Goal: Task Accomplishment & Management: Manage account settings

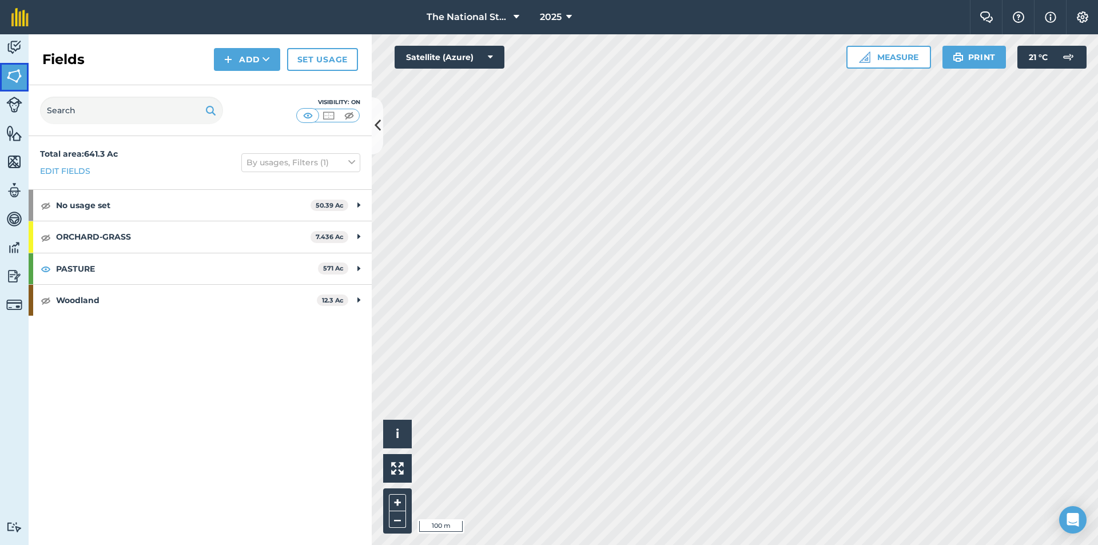
click at [5, 76] on link "Fields" at bounding box center [14, 77] width 29 height 29
click at [15, 108] on img at bounding box center [14, 105] width 16 height 16
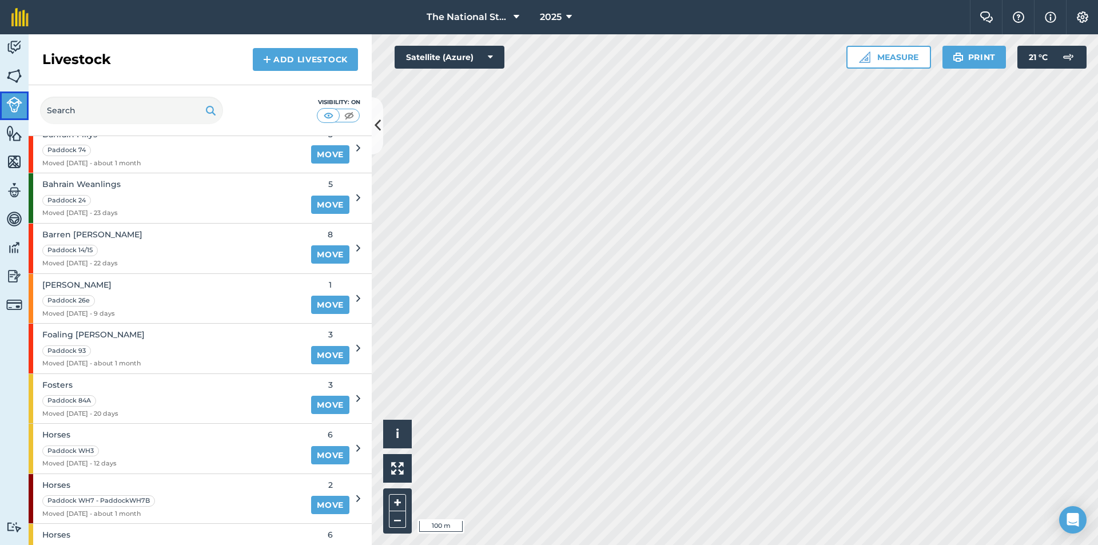
scroll to position [57, 0]
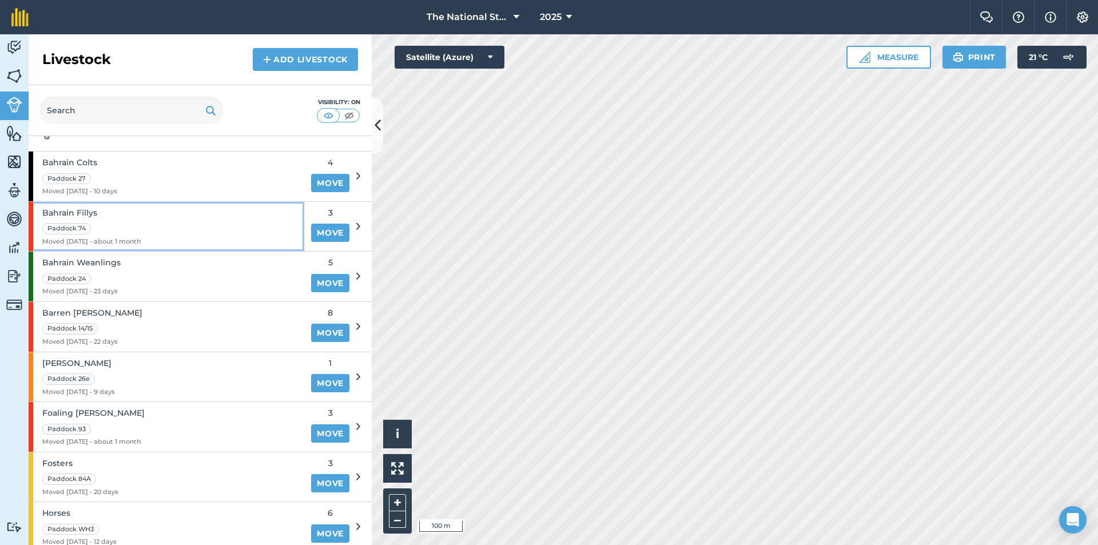
click at [204, 230] on div "Bahrain Fillys Paddock 74 Moved [DATE] - about 1 month" at bounding box center [167, 227] width 276 height 50
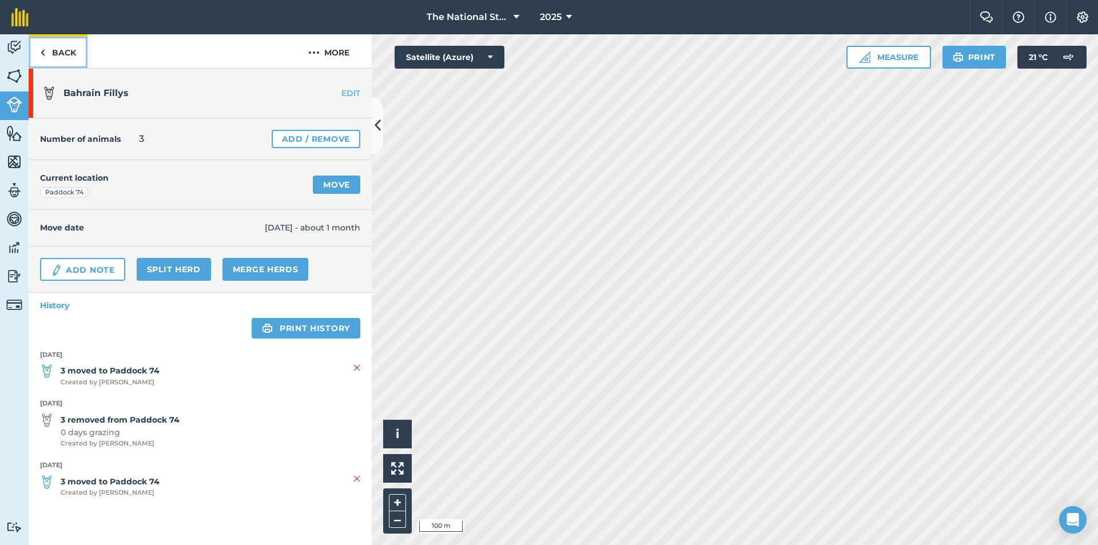
click at [59, 56] on link "Back" at bounding box center [58, 51] width 59 height 34
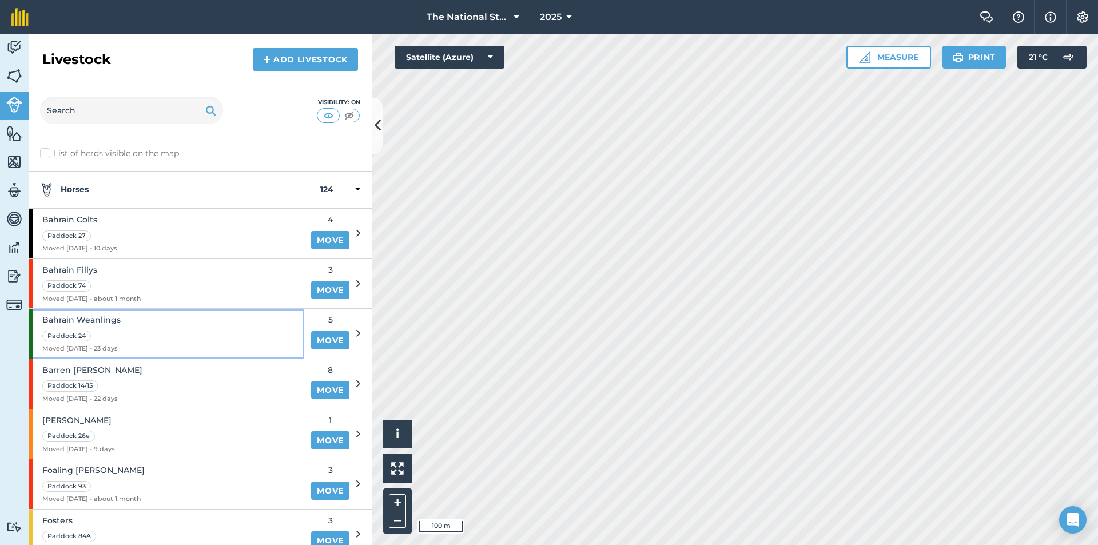
click at [131, 332] on div "[GEOGRAPHIC_DATA] Weanlings Paddock 24 Moved [DATE] - 23 days" at bounding box center [167, 334] width 276 height 50
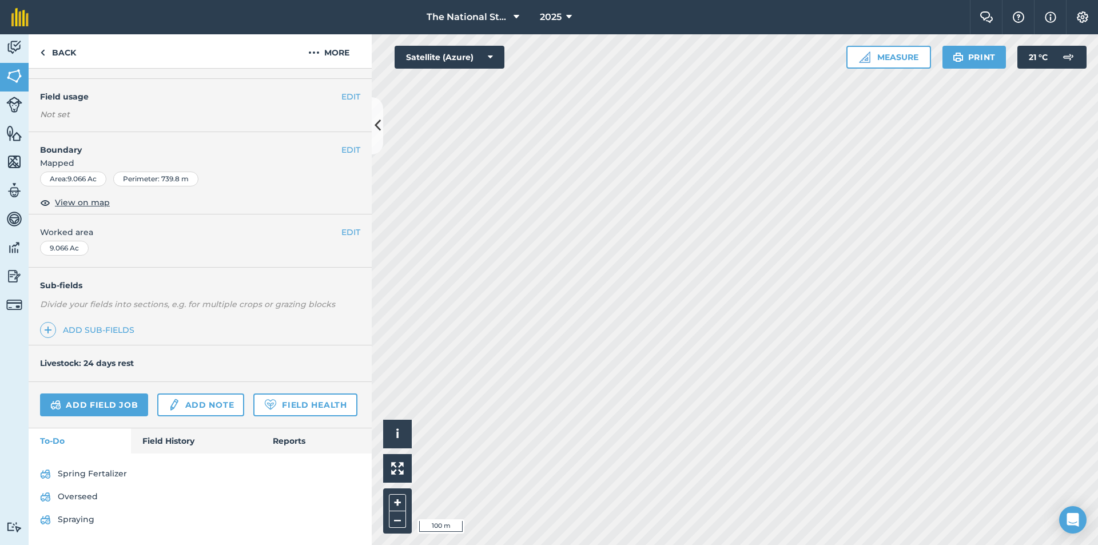
scroll to position [130, 0]
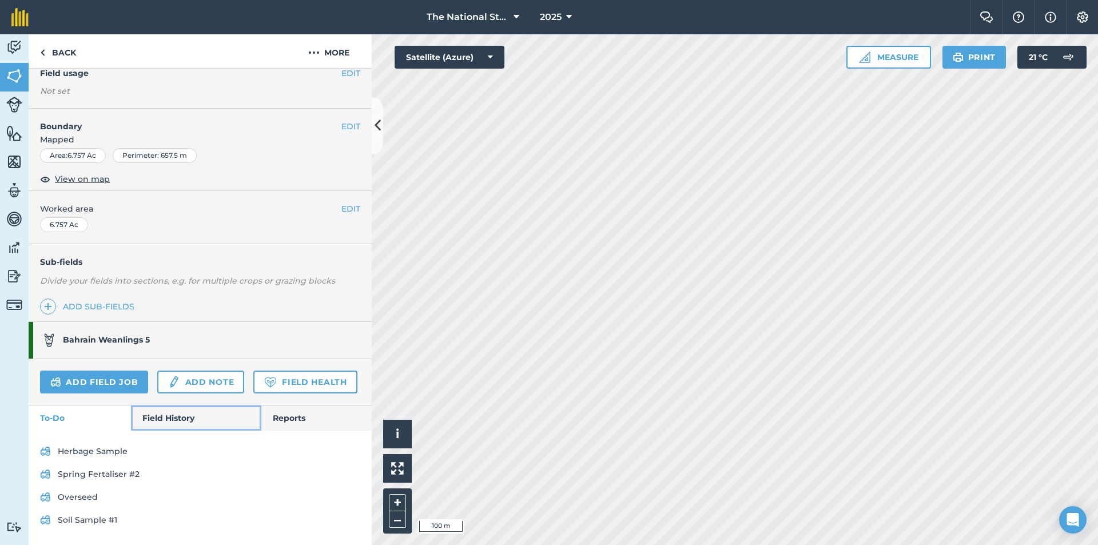
click at [189, 423] on link "Field History" at bounding box center [196, 417] width 130 height 25
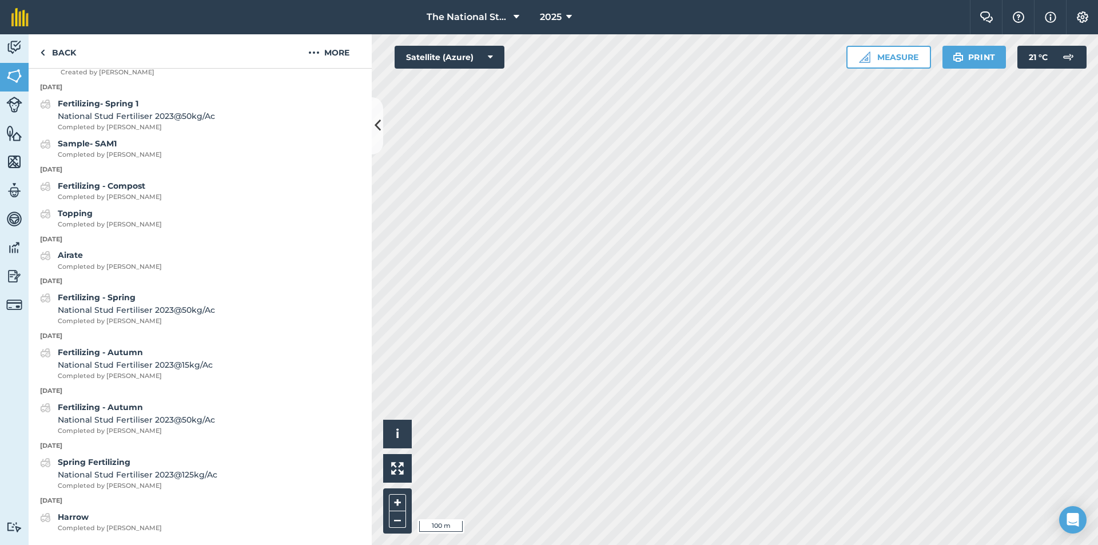
scroll to position [180, 0]
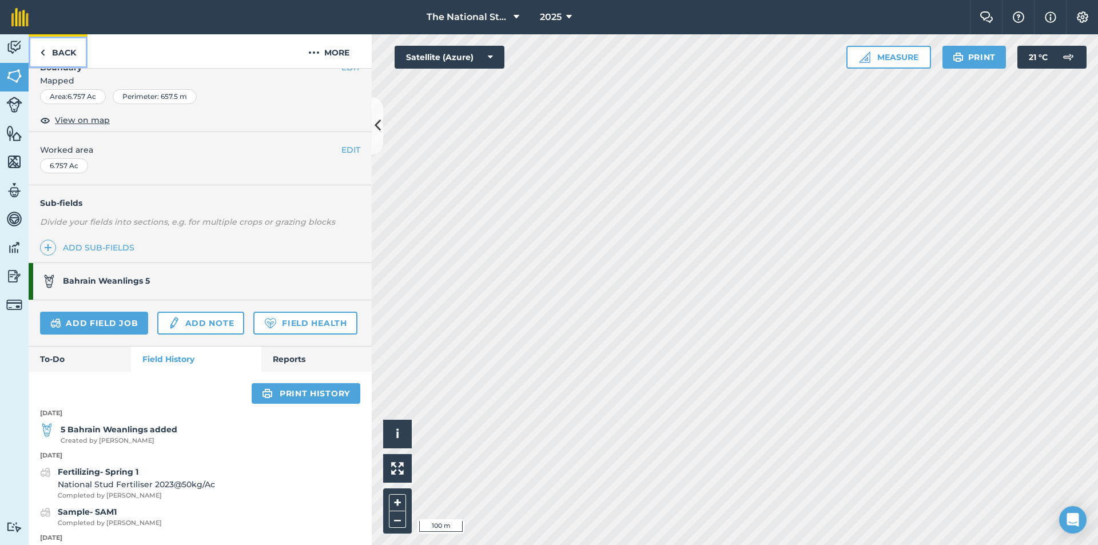
click at [58, 53] on link "Back" at bounding box center [58, 51] width 59 height 34
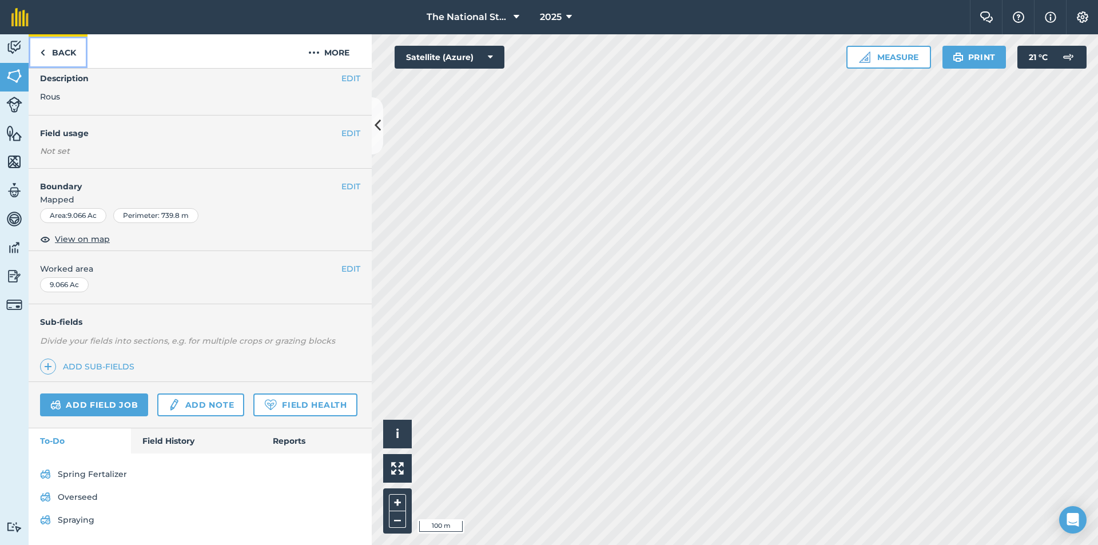
scroll to position [130, 0]
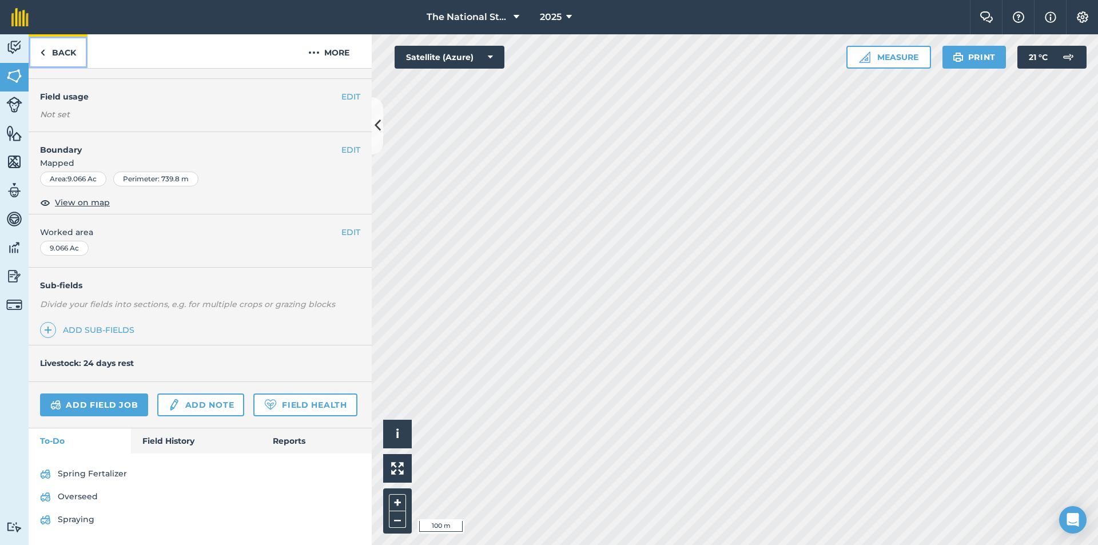
click at [58, 53] on link "Back" at bounding box center [58, 51] width 59 height 34
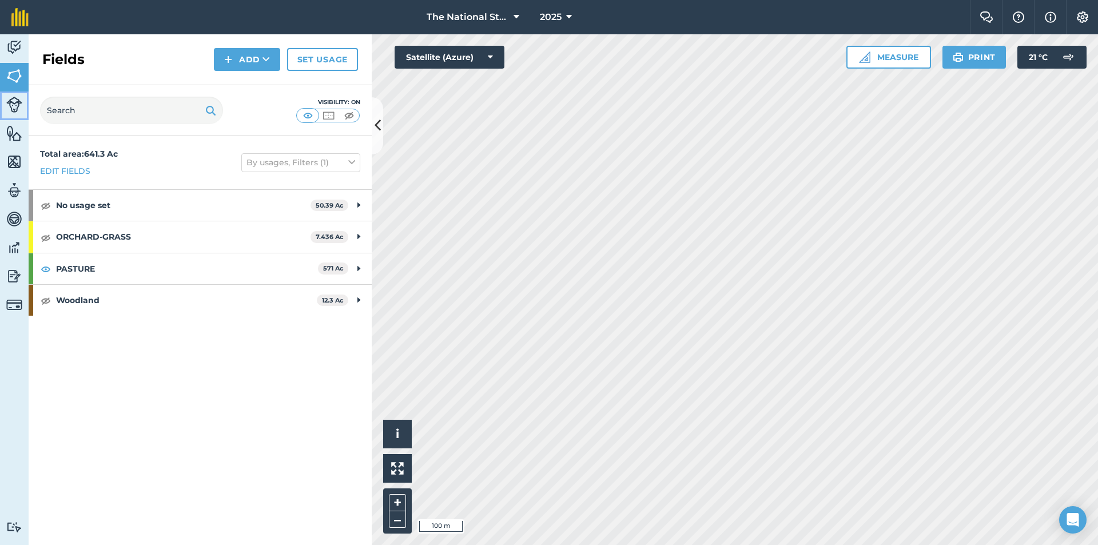
click at [25, 112] on link "Livestock" at bounding box center [14, 106] width 29 height 29
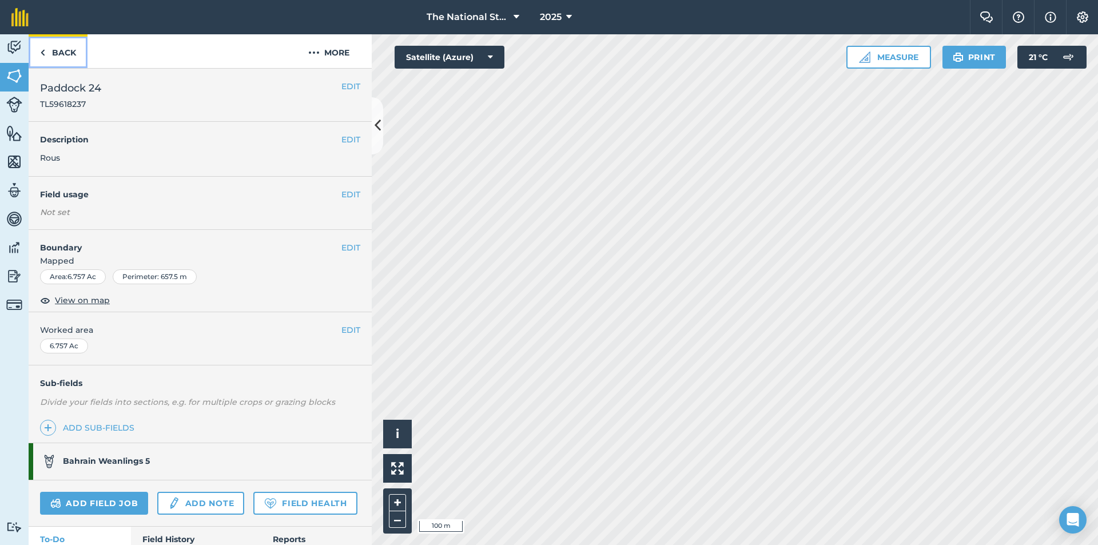
click at [46, 47] on link "Back" at bounding box center [58, 51] width 59 height 34
click at [65, 55] on link "Back" at bounding box center [58, 51] width 59 height 34
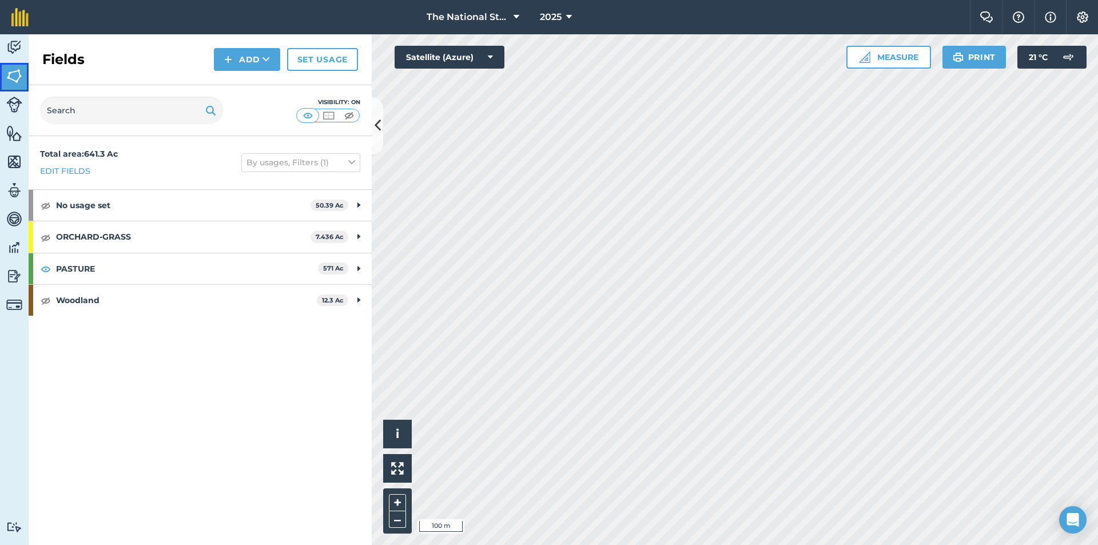
click at [18, 82] on img at bounding box center [14, 75] width 16 height 17
click at [14, 92] on div "Activity Fields Livestock Features Maps Team Vehicles Data Reporting Billing Tu…" at bounding box center [14, 289] width 29 height 511
click at [15, 98] on img at bounding box center [14, 105] width 16 height 16
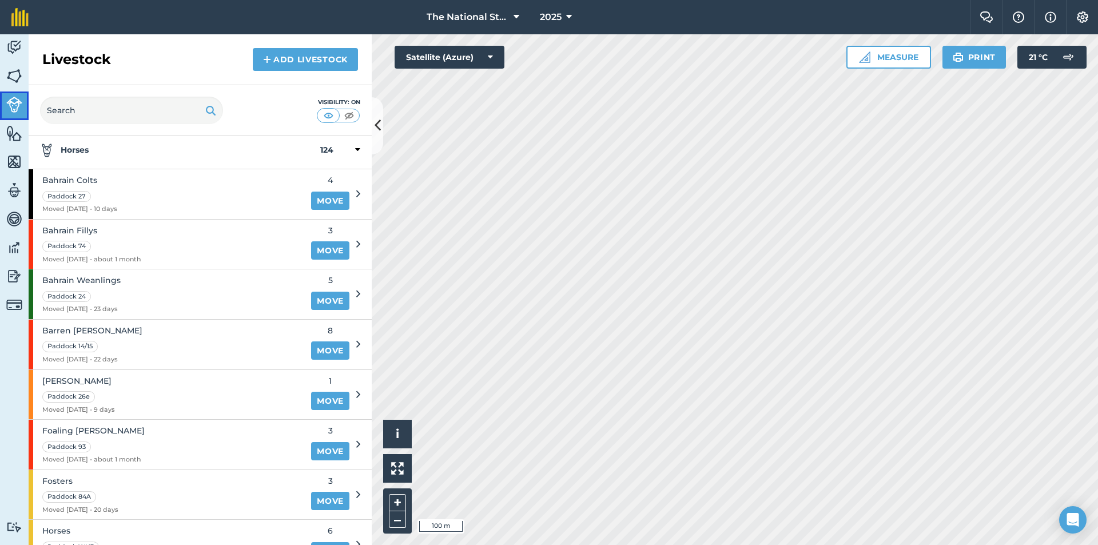
scroll to position [57, 0]
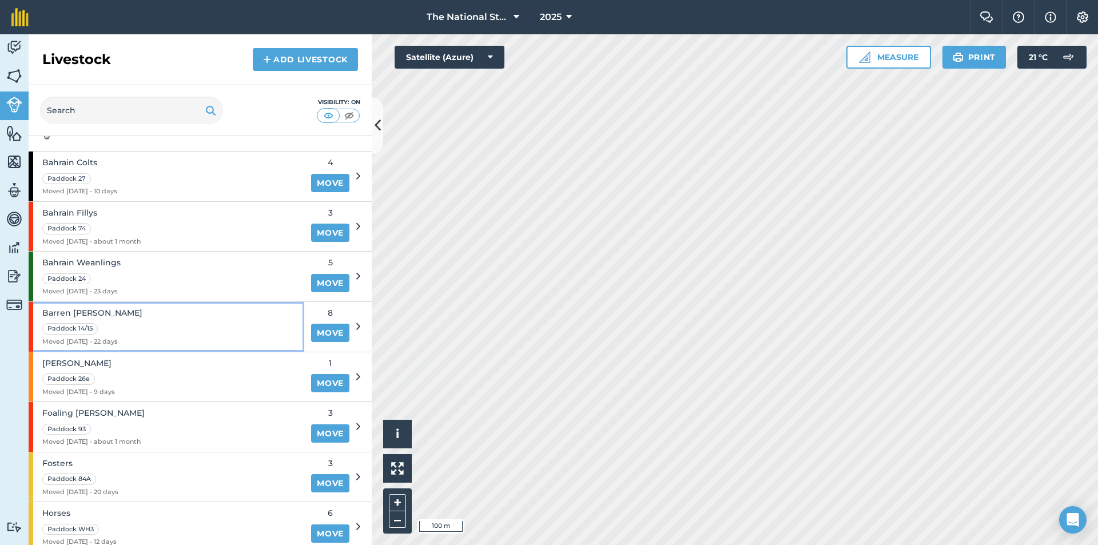
click at [140, 326] on div "Barren [PERSON_NAME] [PERSON_NAME] 14/15 Moved [DATE] - 22 days" at bounding box center [167, 327] width 276 height 50
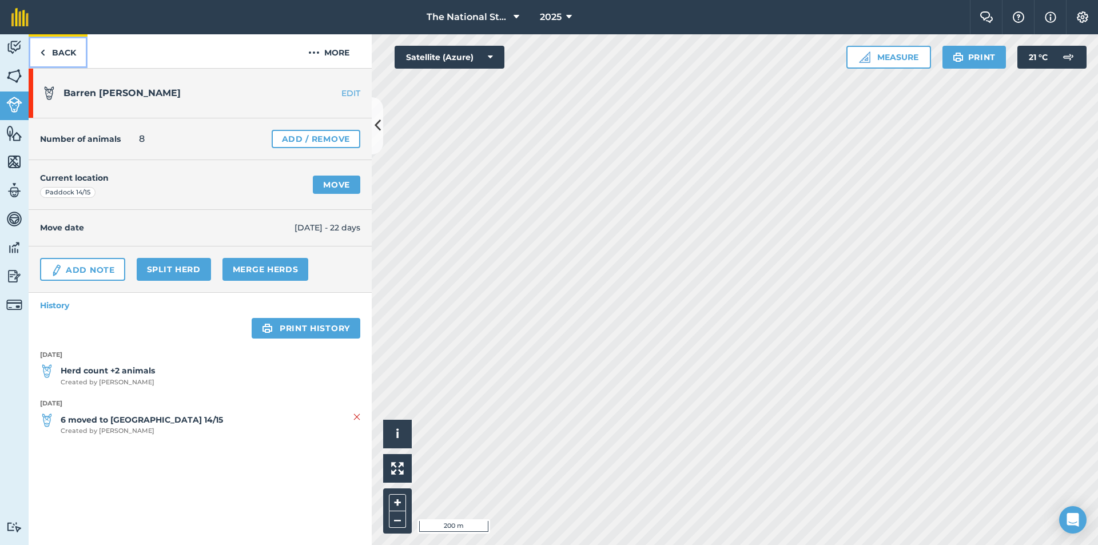
click at [61, 62] on link "Back" at bounding box center [58, 51] width 59 height 34
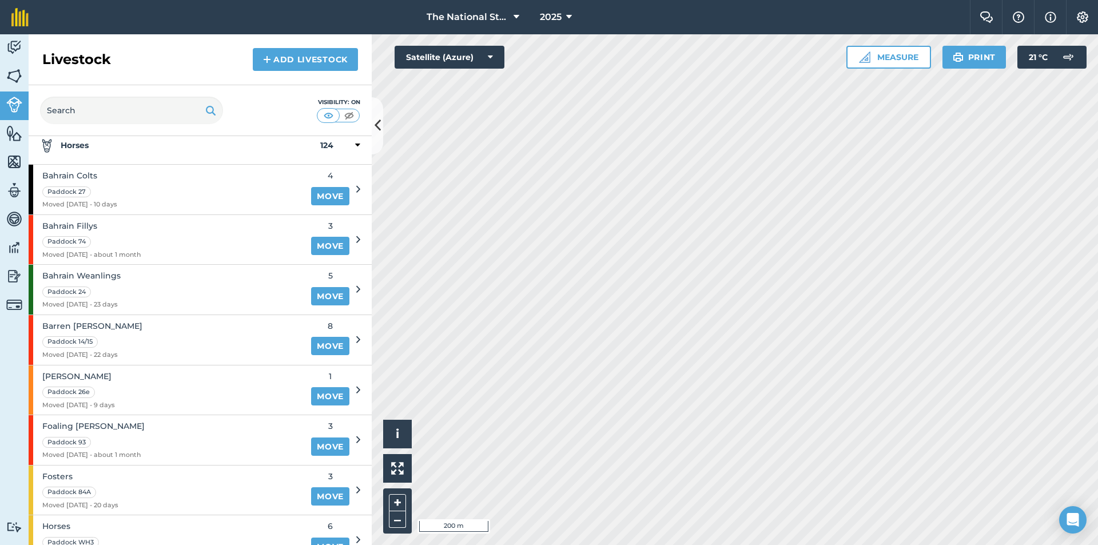
scroll to position [114, 0]
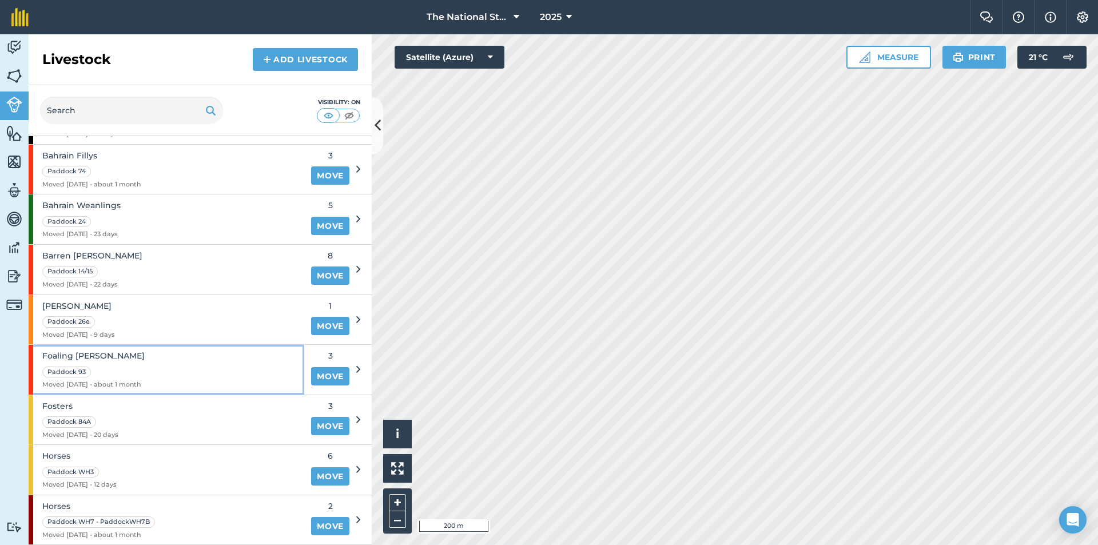
click at [145, 367] on div "Foaling [PERSON_NAME] [PERSON_NAME] 93 Moved [DATE] - about 1 month" at bounding box center [167, 370] width 276 height 50
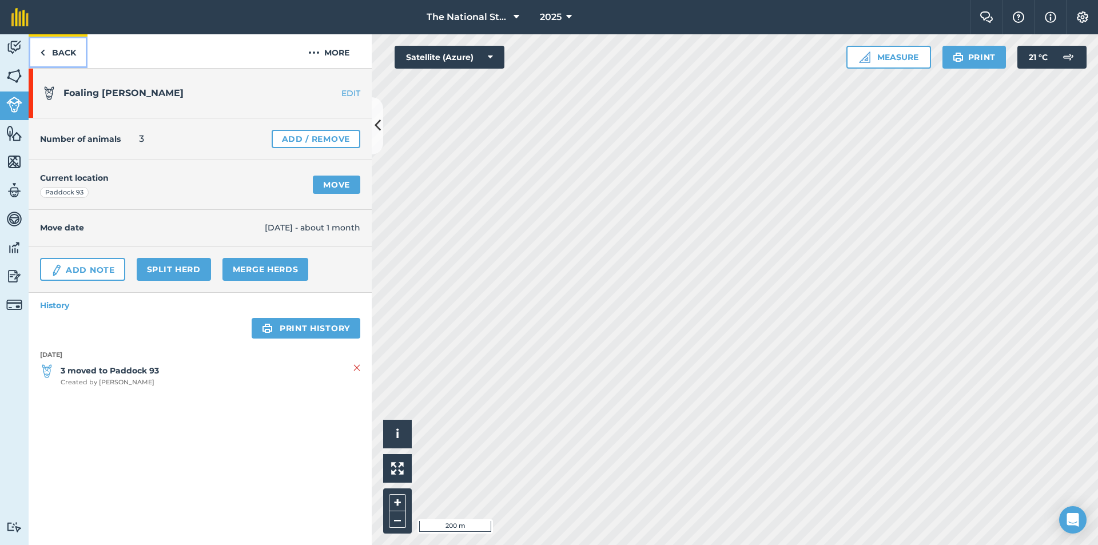
click at [58, 59] on link "Back" at bounding box center [58, 51] width 59 height 34
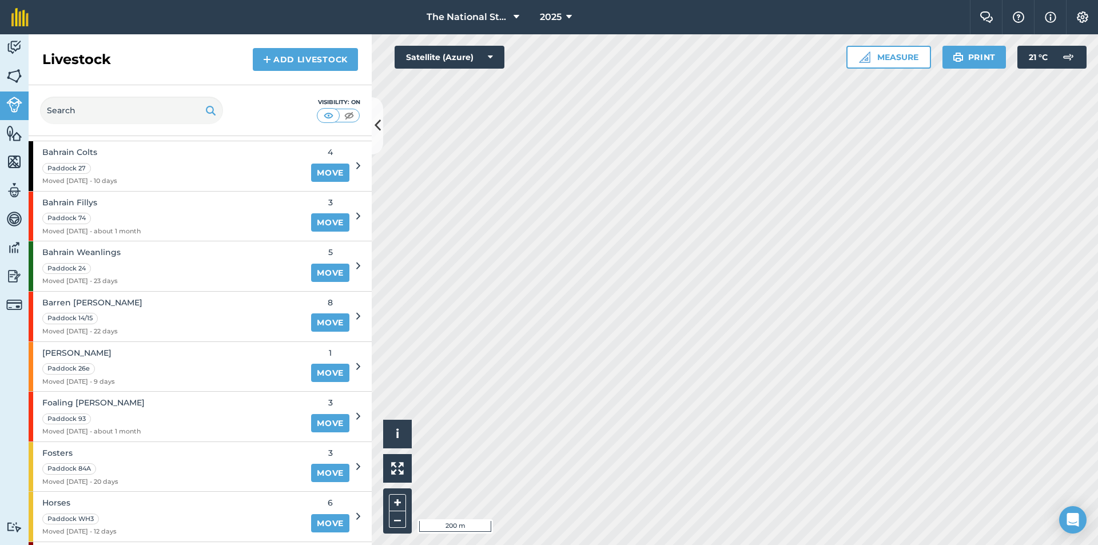
scroll to position [172, 0]
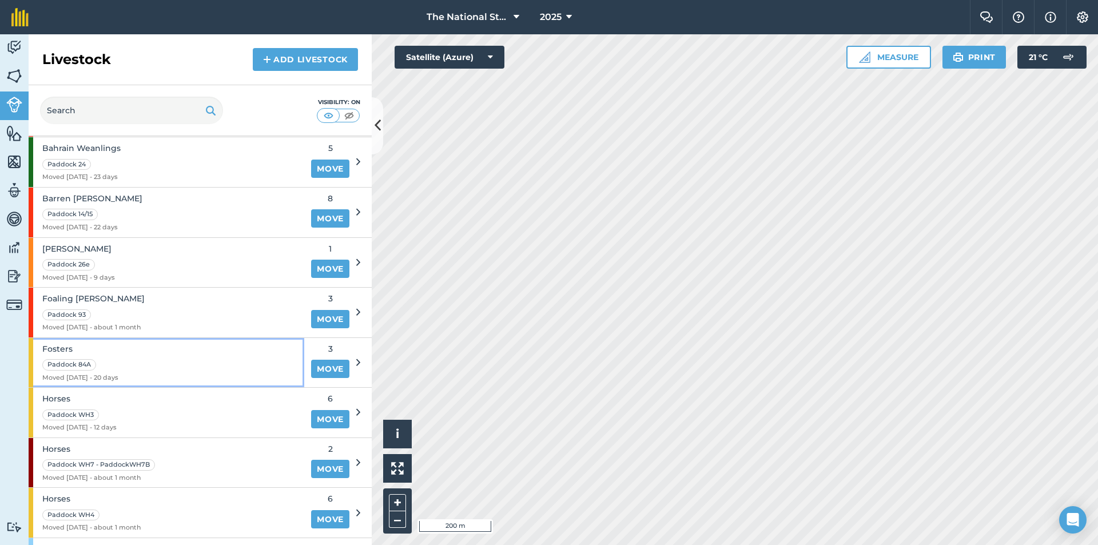
click at [138, 360] on div "Fosters Paddock 84A Moved [DATE] - 20 days" at bounding box center [167, 363] width 276 height 50
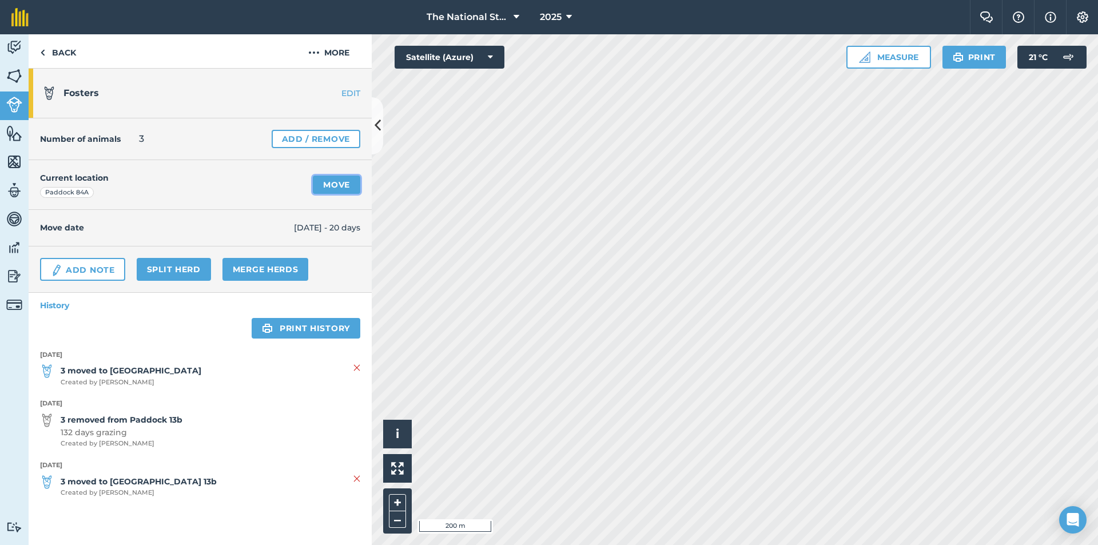
click at [335, 188] on link "Move" at bounding box center [336, 185] width 47 height 18
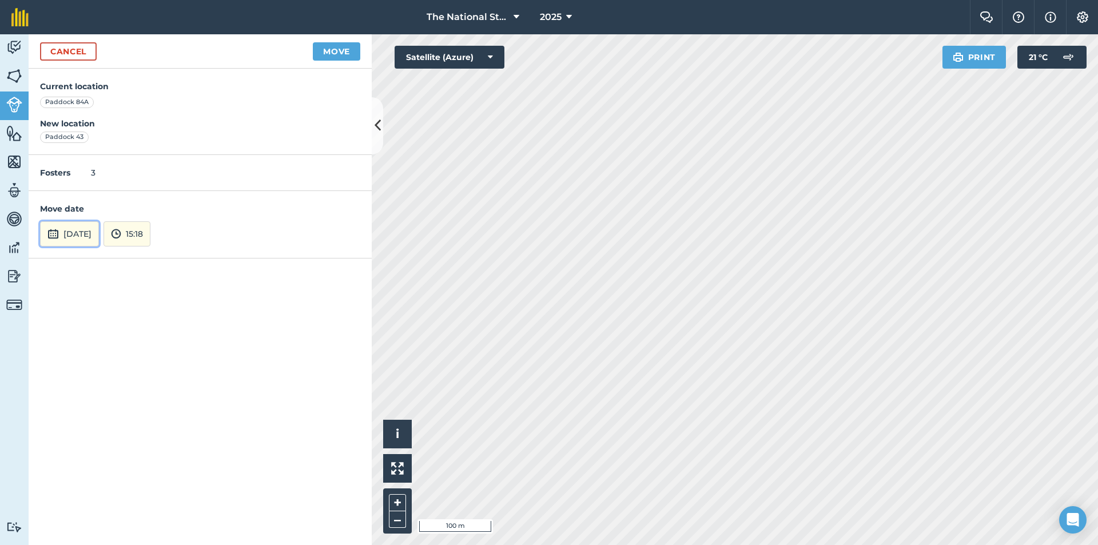
click at [76, 237] on button "[DATE]" at bounding box center [69, 233] width 59 height 25
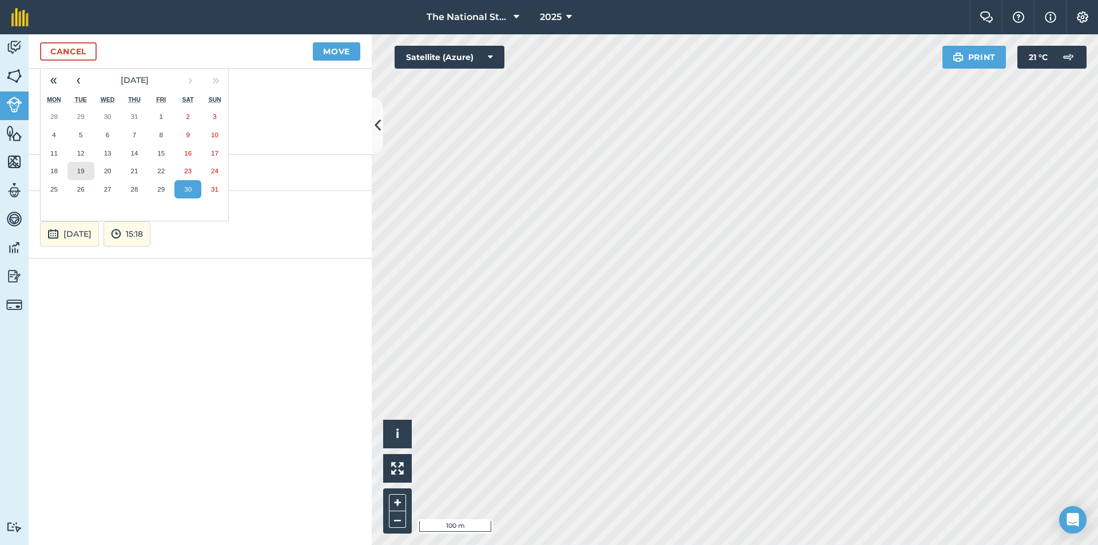
click at [78, 174] on abbr "19" at bounding box center [80, 170] width 7 height 7
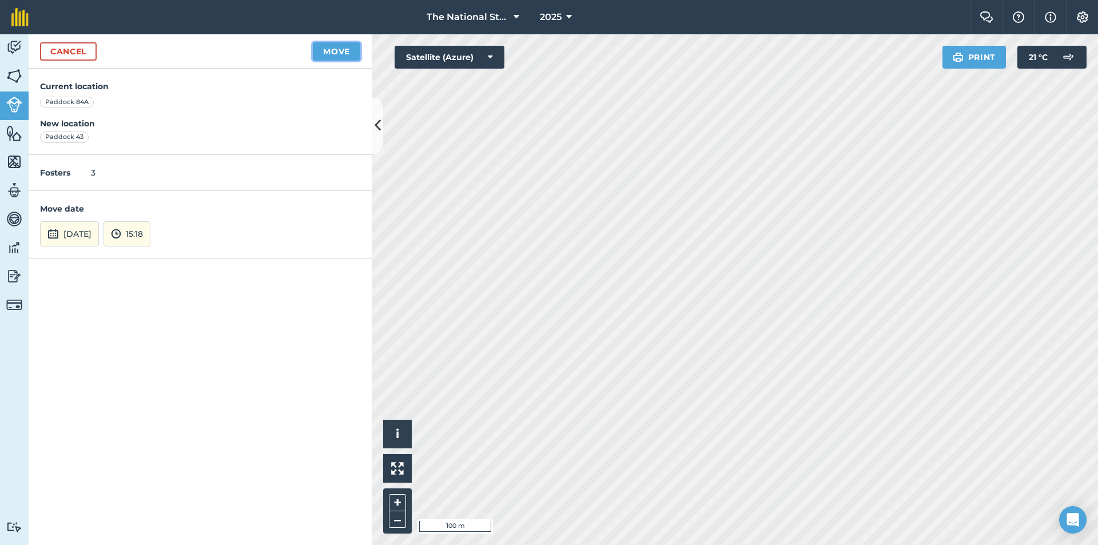
click at [335, 50] on button "Move" at bounding box center [336, 51] width 47 height 18
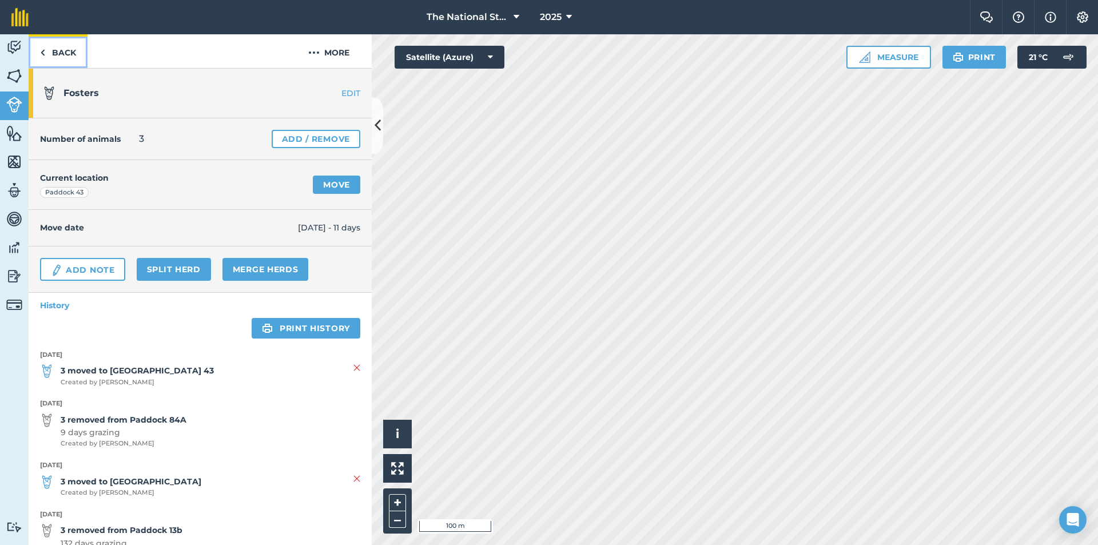
click at [67, 55] on link "Back" at bounding box center [58, 51] width 59 height 34
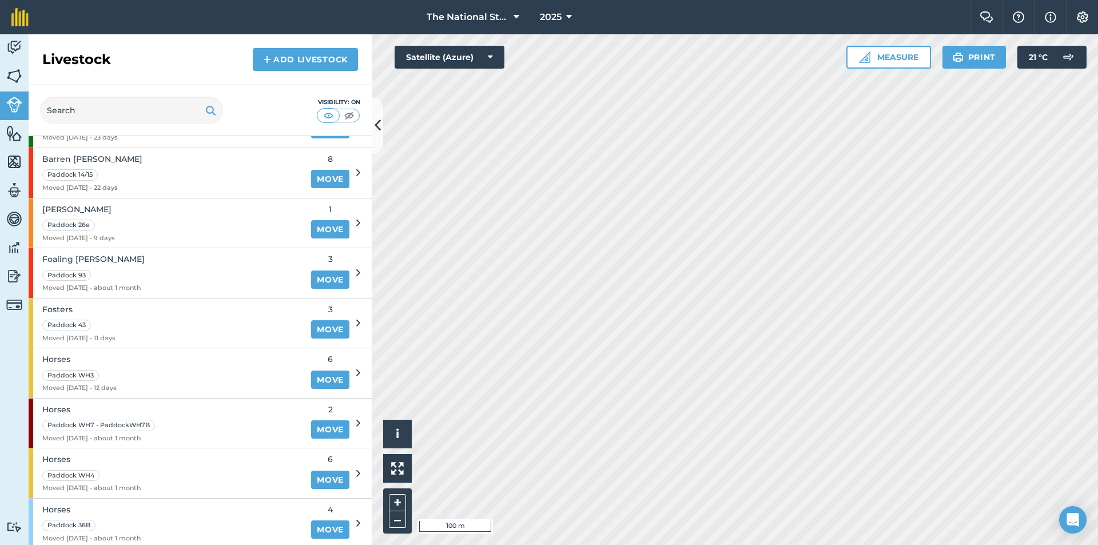
scroll to position [343, 0]
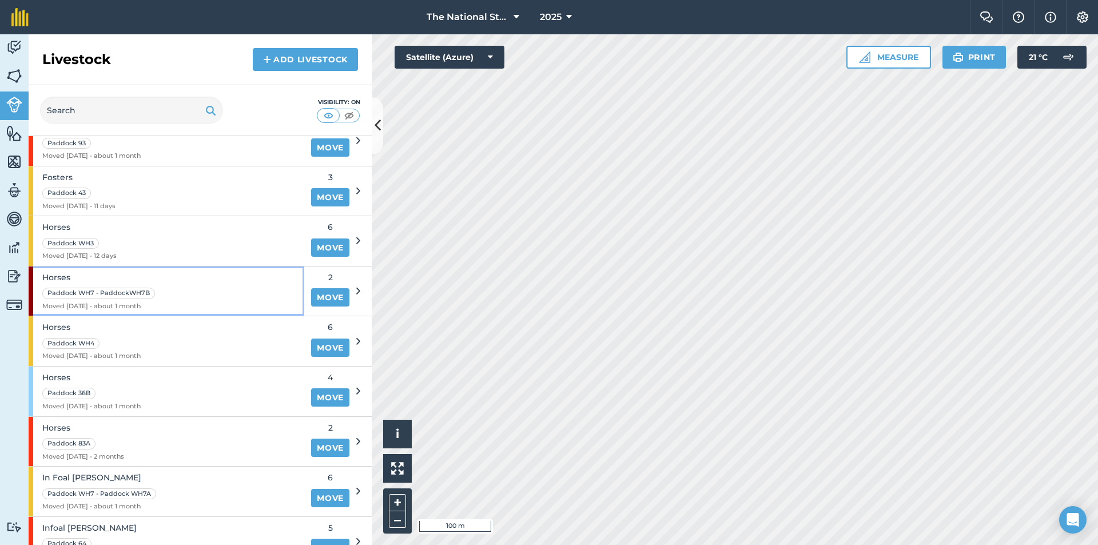
click at [201, 289] on div "Horses Paddock WH7 - PaddockWH7B Moved [DATE] - about 1 month" at bounding box center [167, 291] width 276 height 50
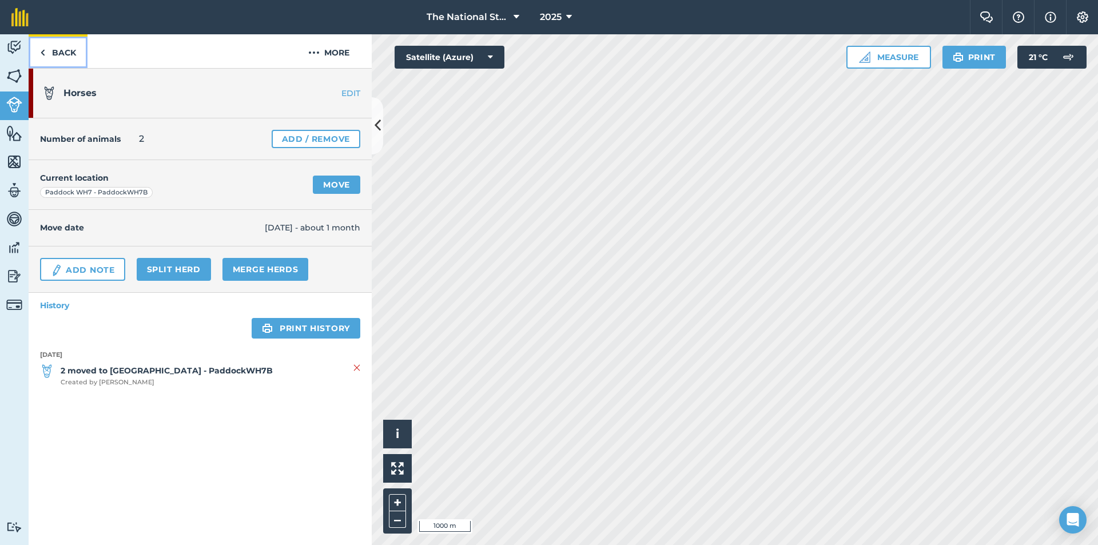
click at [65, 53] on link "Back" at bounding box center [58, 51] width 59 height 34
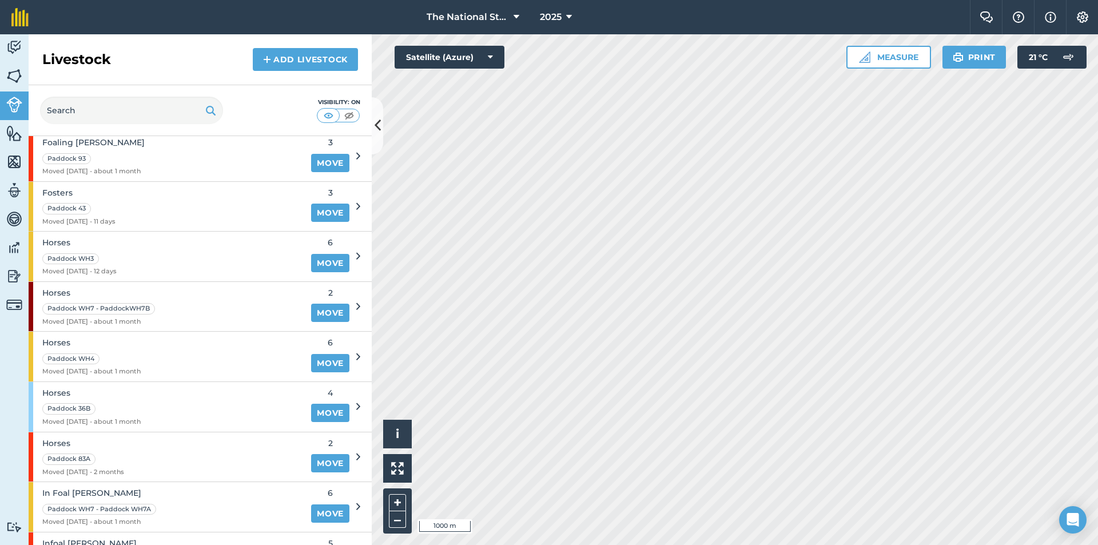
scroll to position [343, 0]
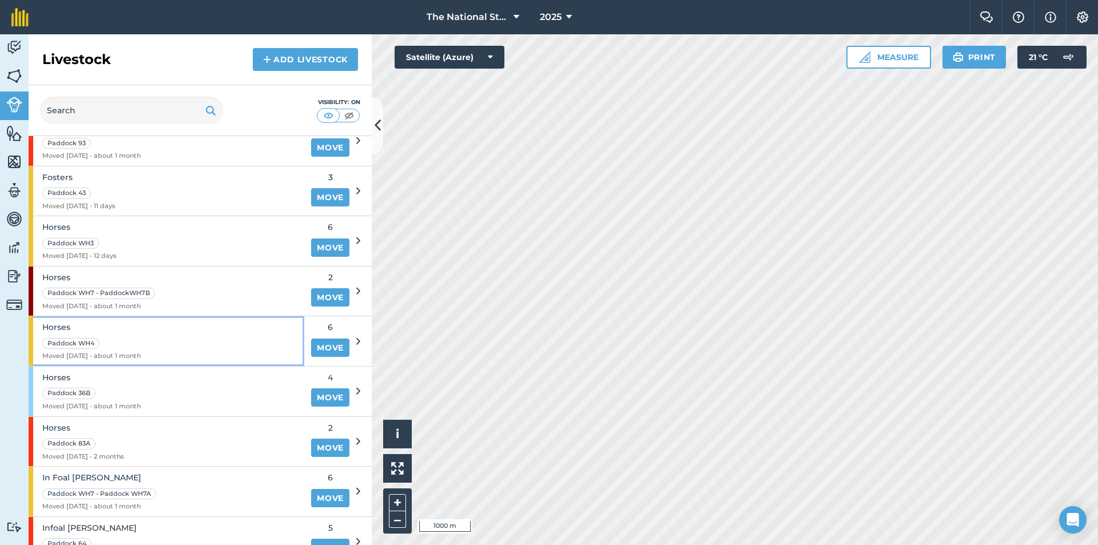
click at [184, 333] on div "Horses Paddock WH4 Moved [DATE] - about 1 month" at bounding box center [167, 341] width 276 height 50
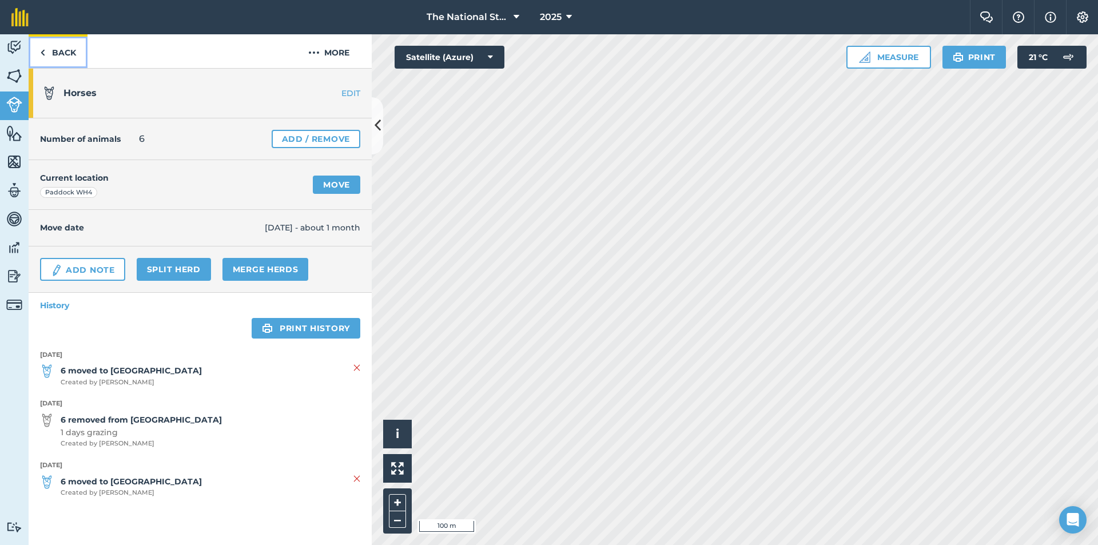
click at [65, 44] on link "Back" at bounding box center [58, 51] width 59 height 34
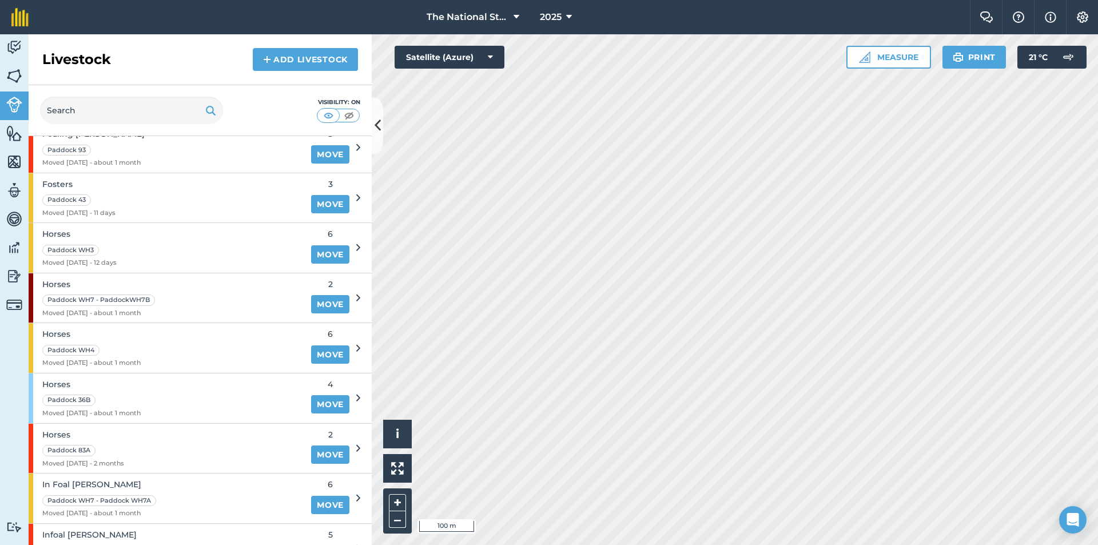
scroll to position [458, 0]
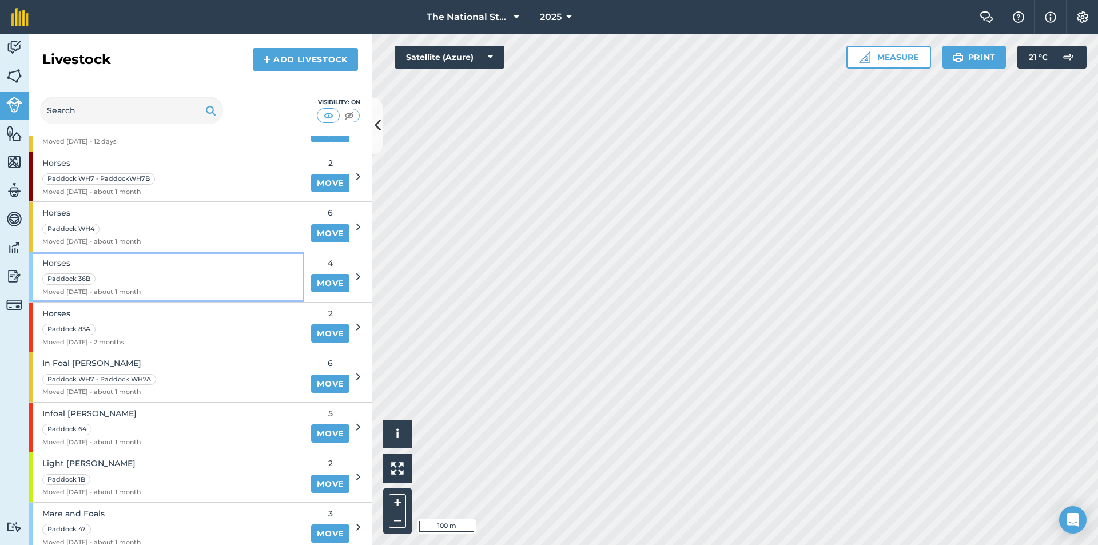
click at [158, 274] on div "Horses Paddock 36B Moved [DATE] - about 1 month" at bounding box center [167, 277] width 276 height 50
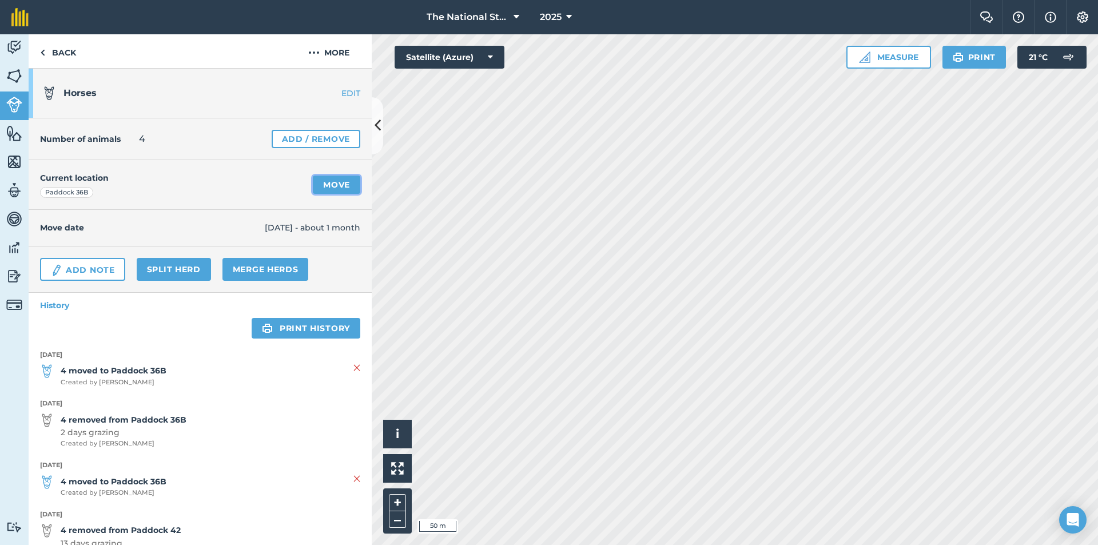
click at [339, 185] on link "Move" at bounding box center [336, 185] width 47 height 18
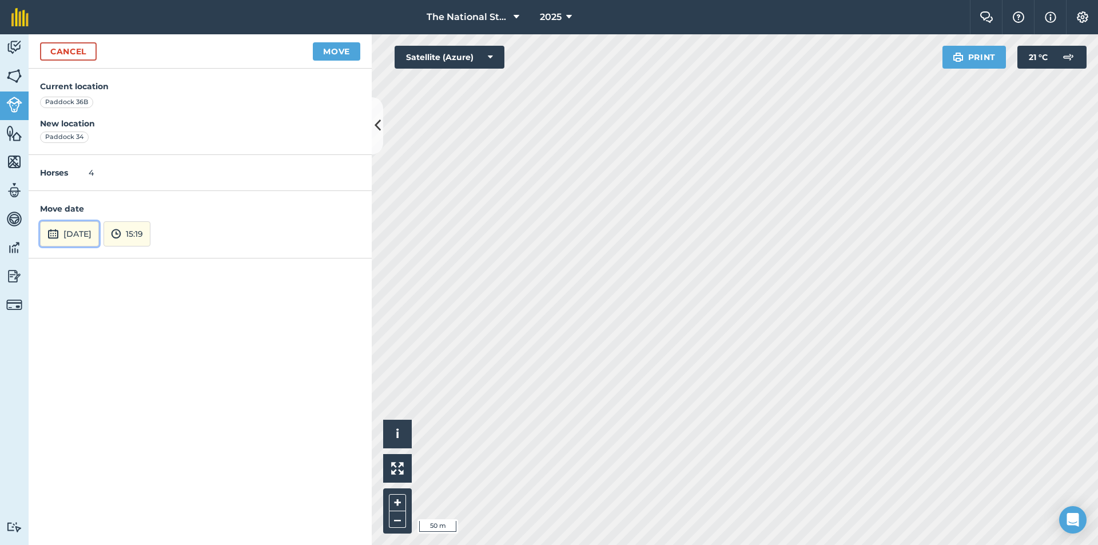
click at [91, 245] on button "[DATE]" at bounding box center [69, 233] width 59 height 25
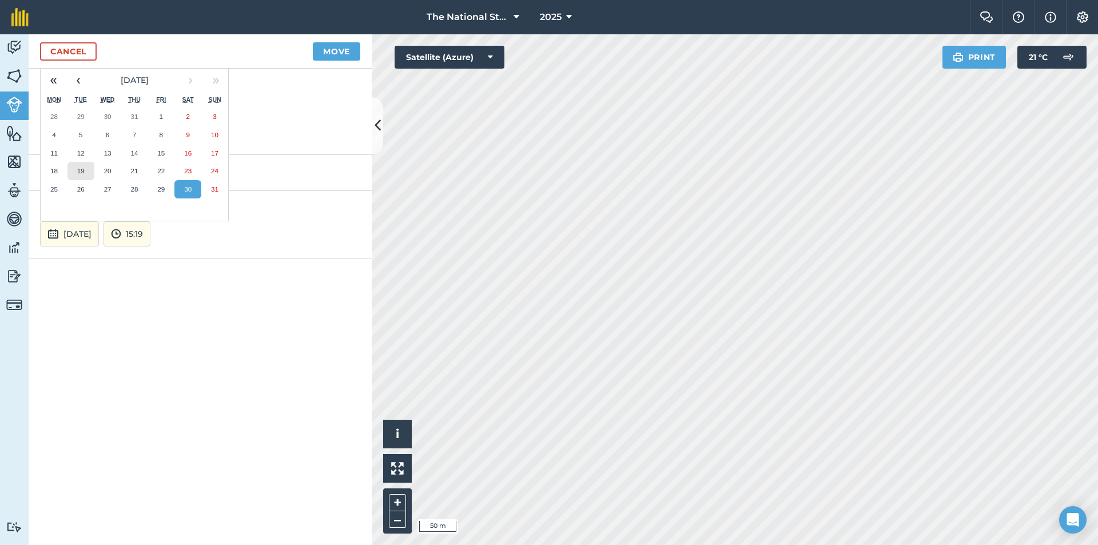
click at [83, 168] on abbr "19" at bounding box center [80, 170] width 7 height 7
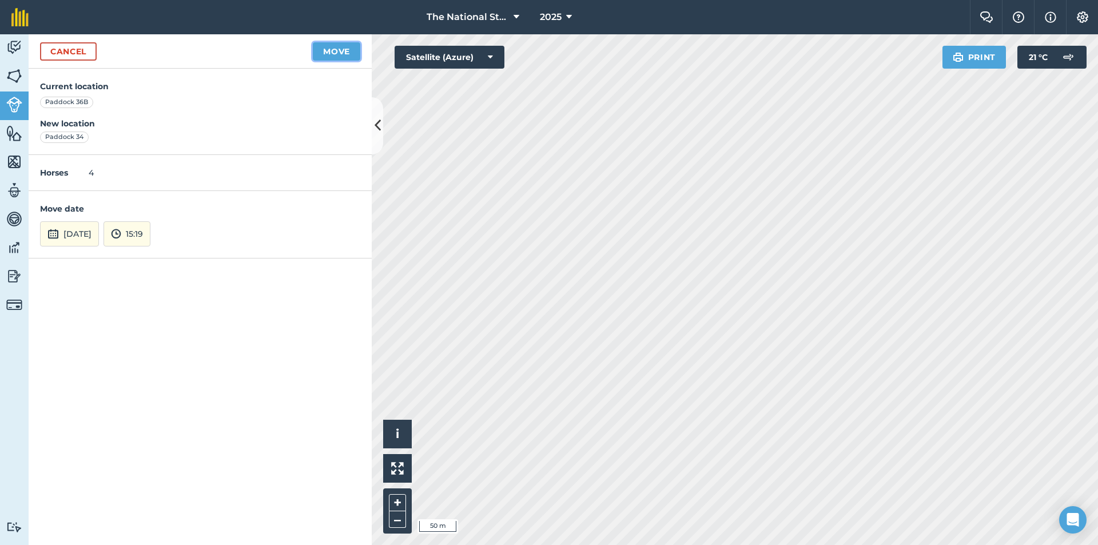
click at [351, 47] on button "Move" at bounding box center [336, 51] width 47 height 18
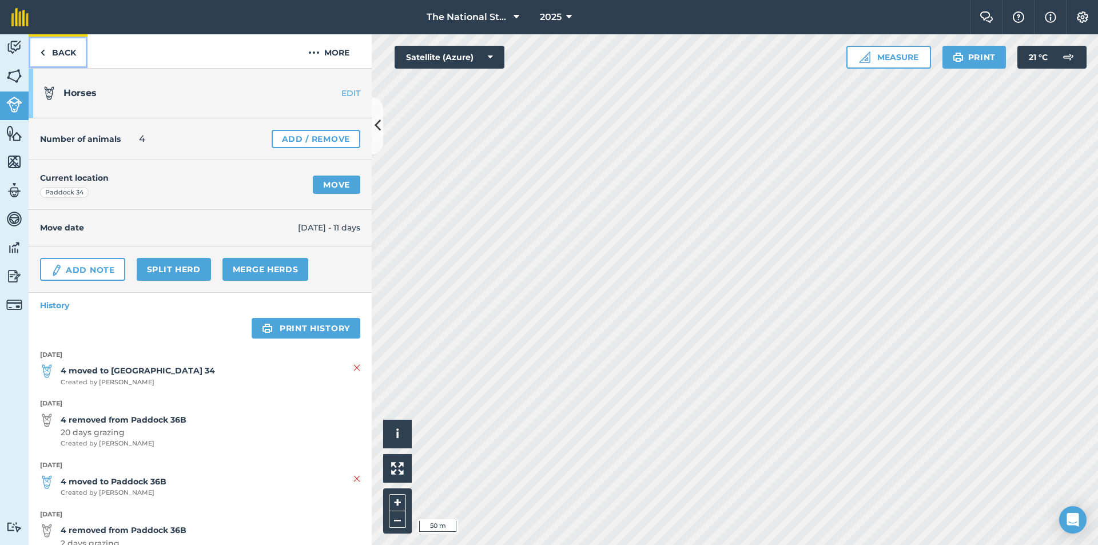
click at [76, 55] on link "Back" at bounding box center [58, 51] width 59 height 34
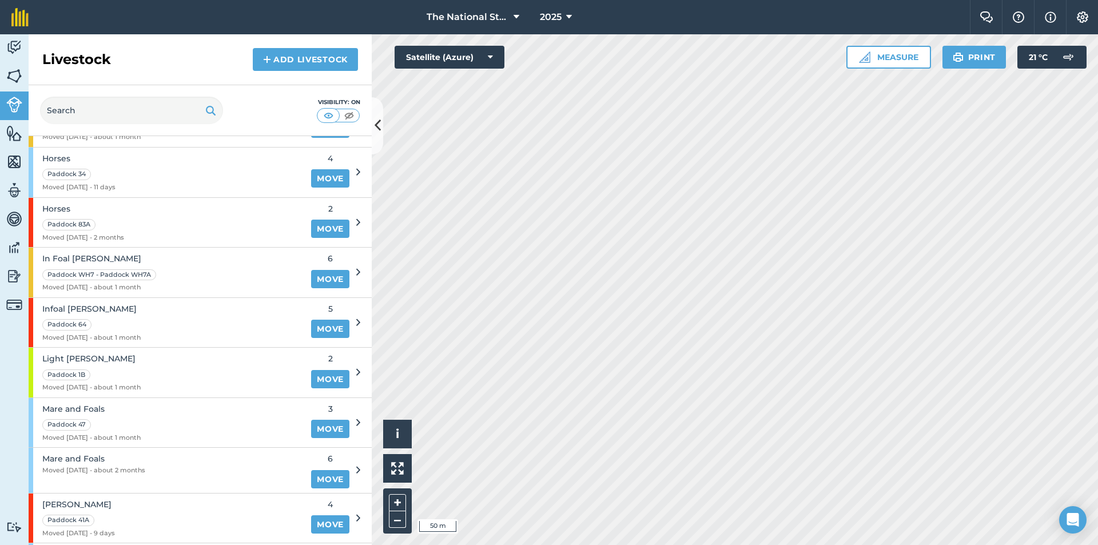
scroll to position [572, 0]
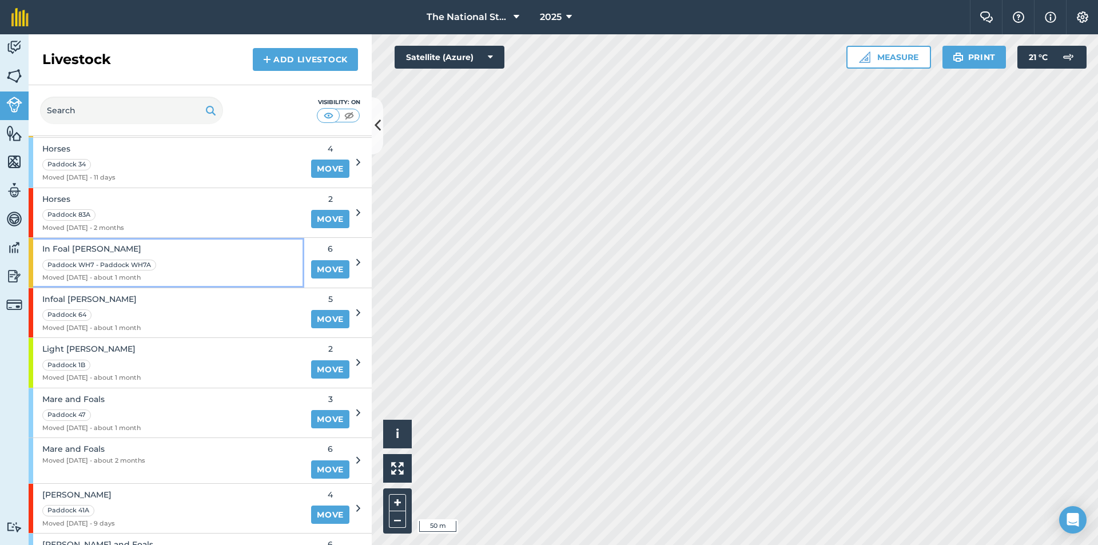
click at [189, 270] on div "In Foal [PERSON_NAME] [PERSON_NAME] WH7 - [PERSON_NAME] WH7A Moved [DATE] - abo…" at bounding box center [167, 263] width 276 height 50
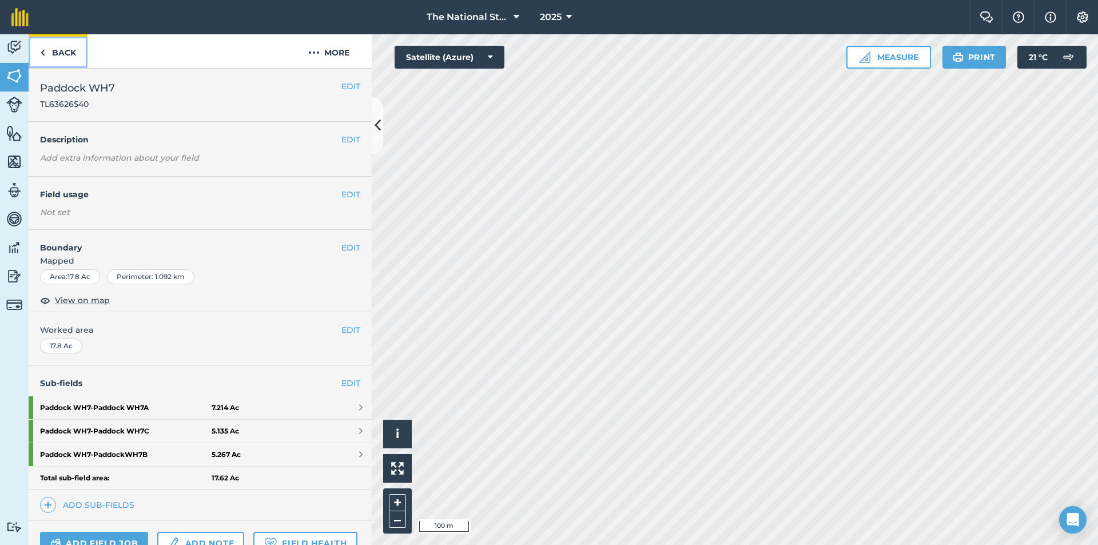
click at [53, 51] on link "Back" at bounding box center [58, 51] width 59 height 34
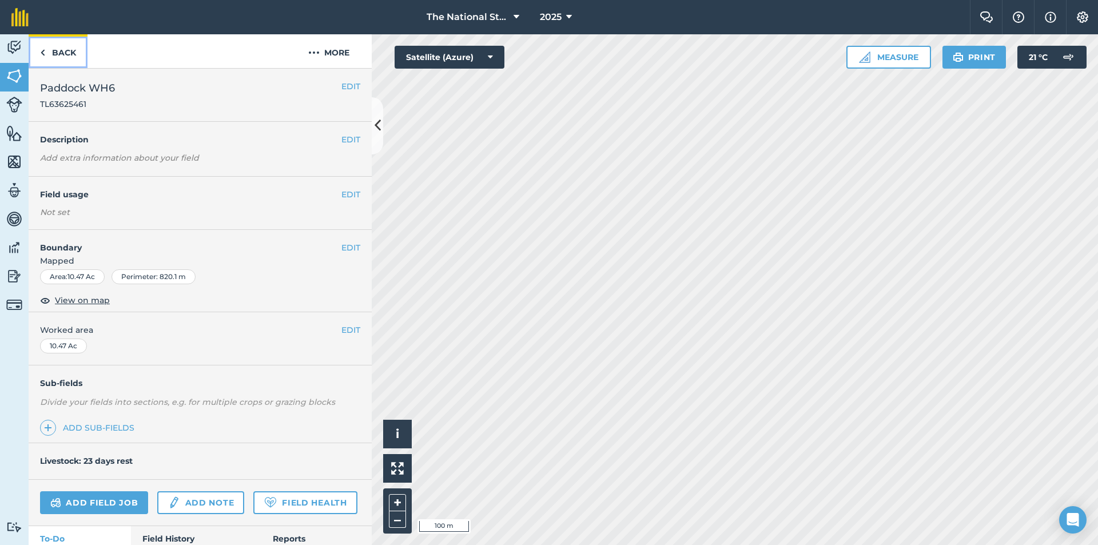
click at [49, 55] on link "Back" at bounding box center [58, 51] width 59 height 34
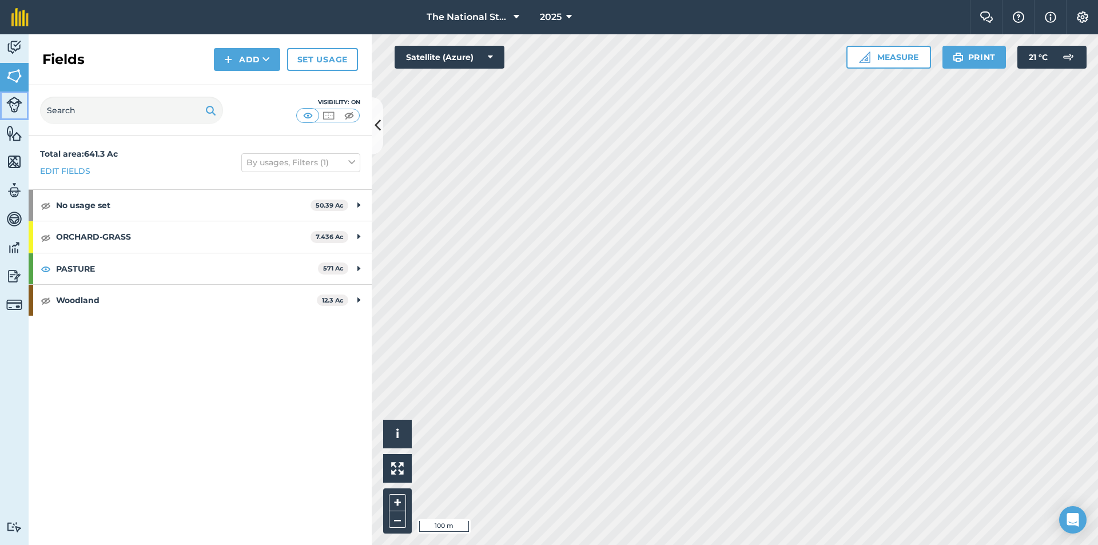
click at [17, 110] on img at bounding box center [14, 105] width 16 height 16
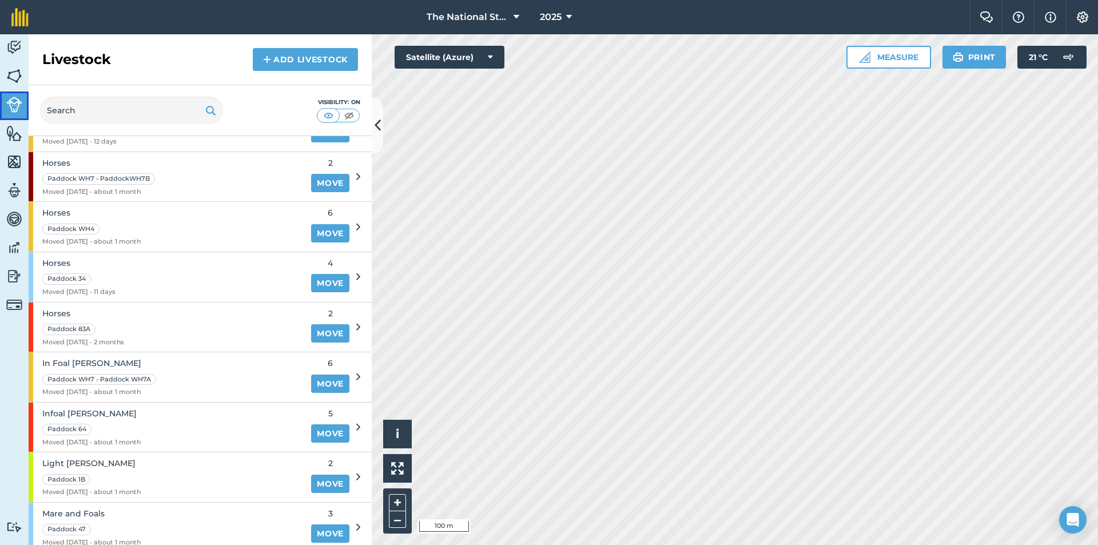
scroll to position [686, 0]
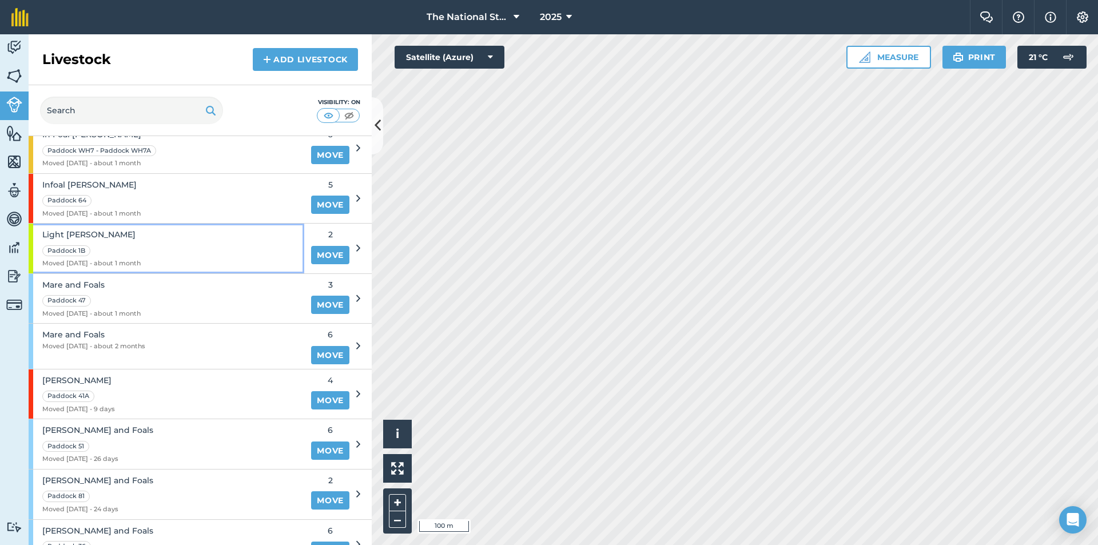
click at [146, 252] on div "Light [PERSON_NAME] [PERSON_NAME] 1B Moved [DATE] - about 1 month" at bounding box center [167, 249] width 276 height 50
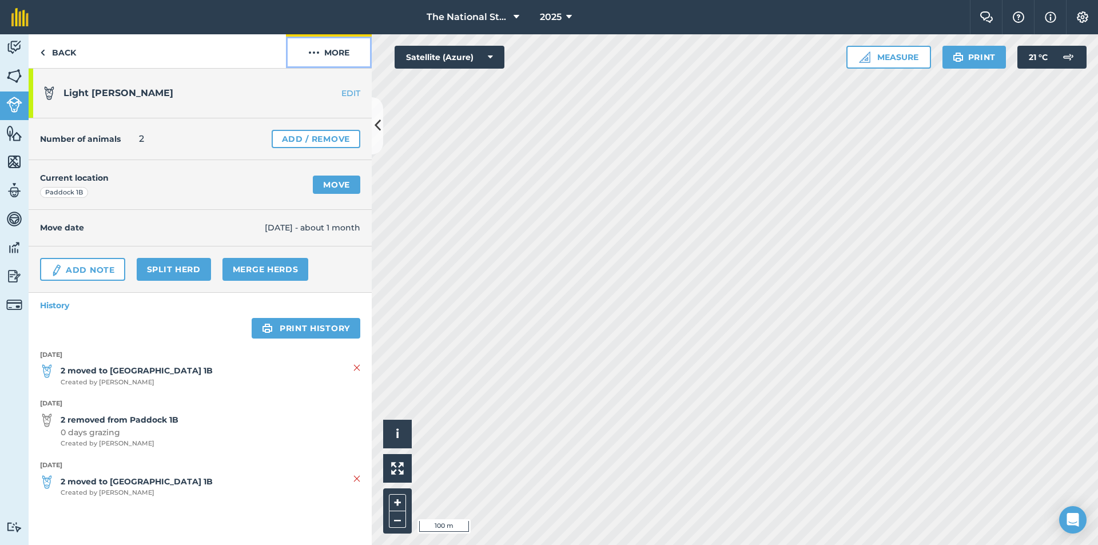
click at [328, 54] on button "More" at bounding box center [329, 51] width 86 height 34
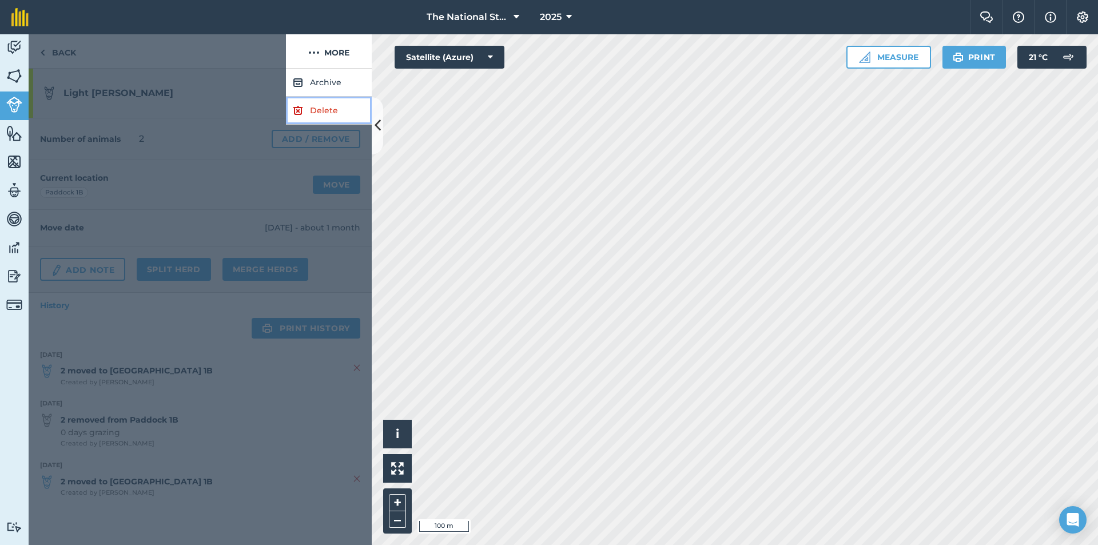
click at [315, 121] on link "Delete" at bounding box center [329, 111] width 86 height 28
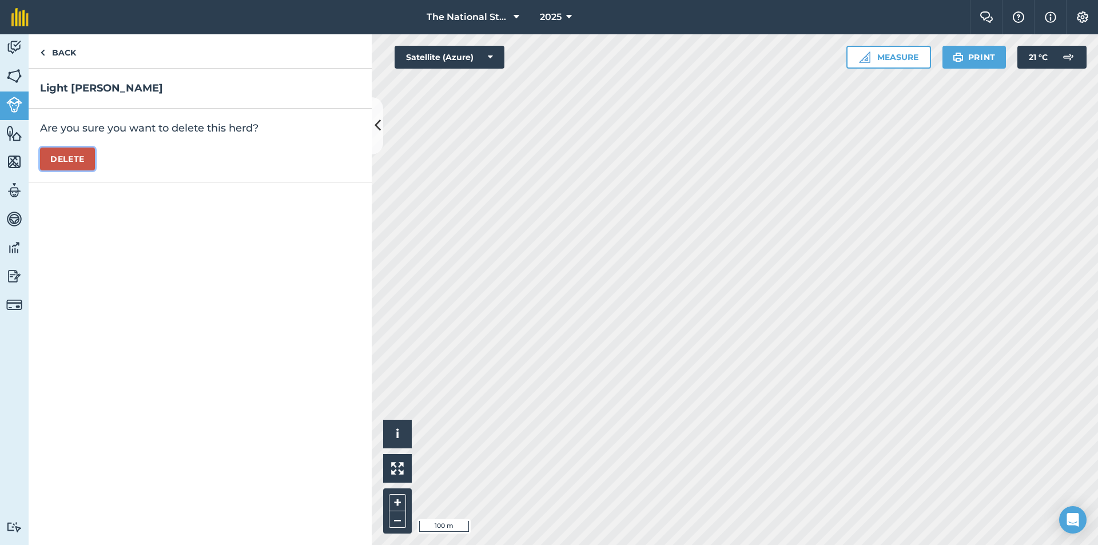
click at [65, 157] on button "Delete" at bounding box center [67, 159] width 55 height 23
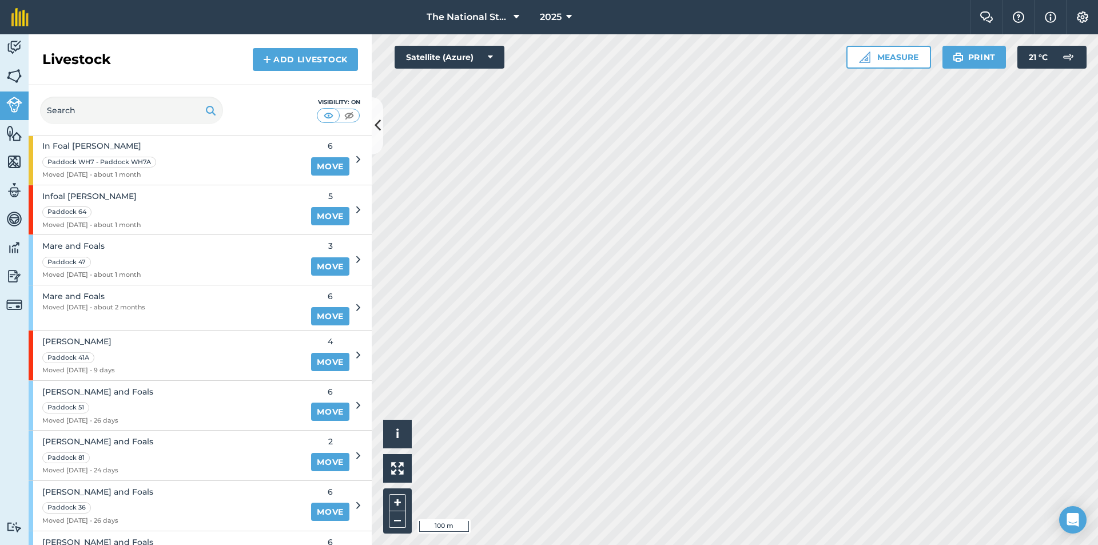
scroll to position [686, 0]
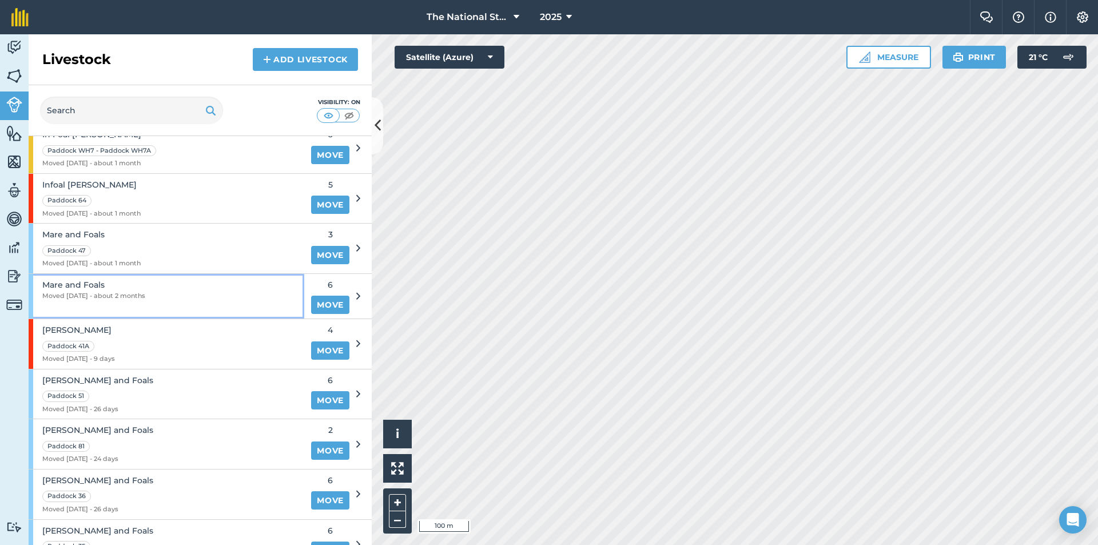
click at [179, 296] on div "Mare and Foals Moved [DATE] - about 2 months" at bounding box center [167, 296] width 276 height 45
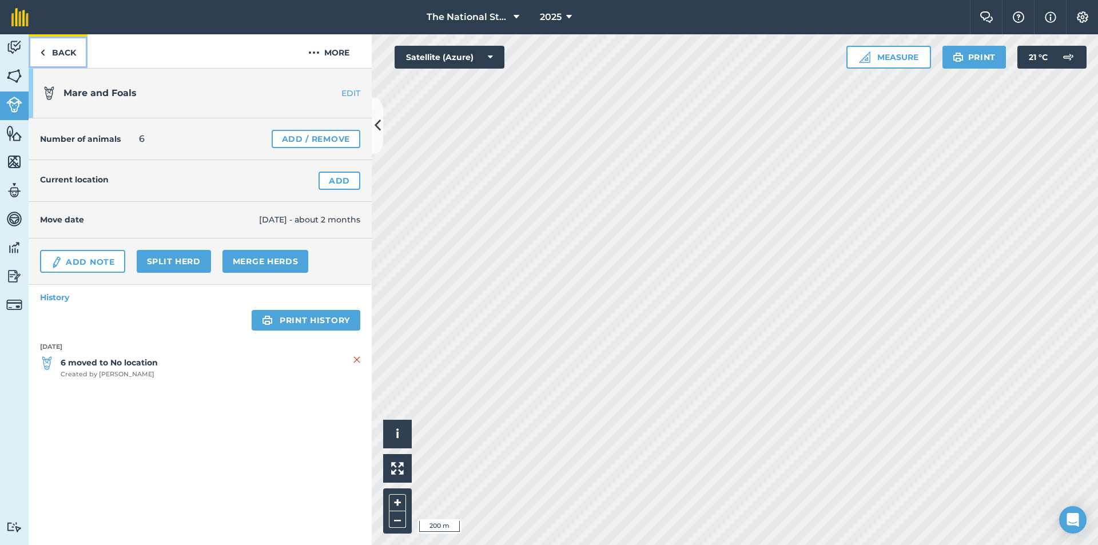
click at [59, 55] on link "Back" at bounding box center [58, 51] width 59 height 34
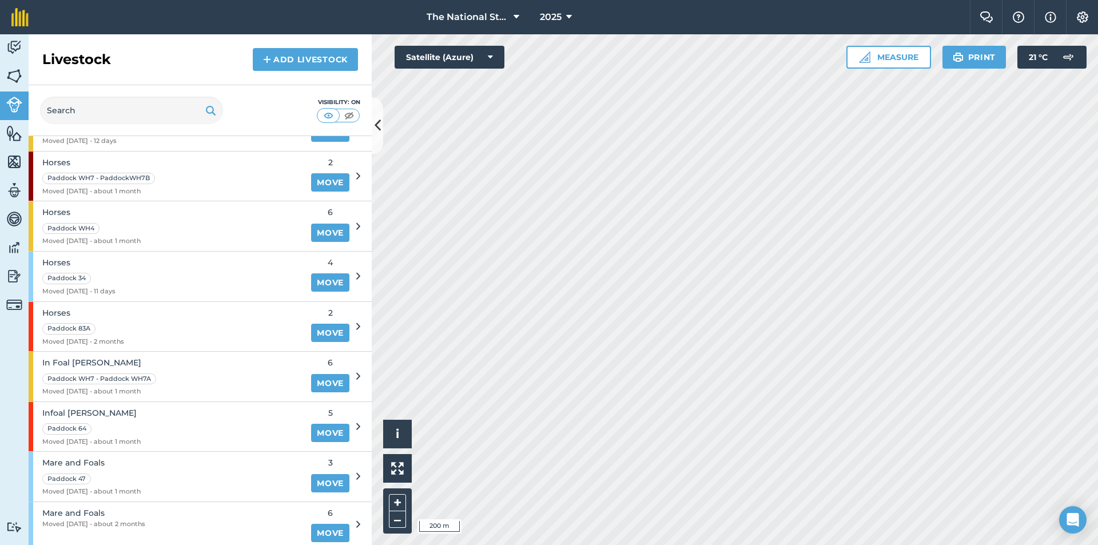
scroll to position [629, 0]
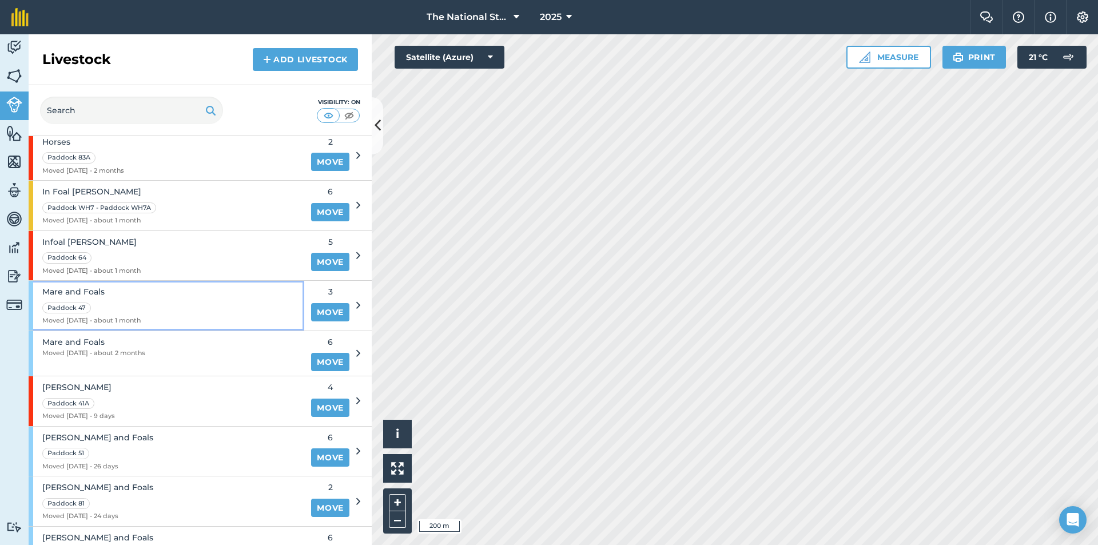
click at [185, 312] on div "[GEOGRAPHIC_DATA] 47 Moved [DATE] - about 1 month" at bounding box center [167, 306] width 276 height 50
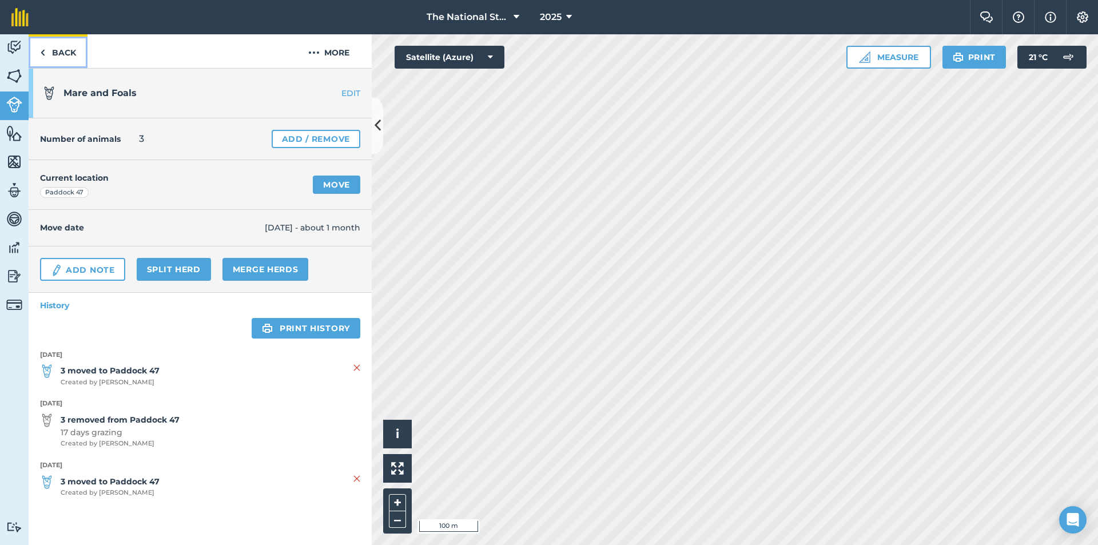
click at [55, 53] on link "Back" at bounding box center [58, 51] width 59 height 34
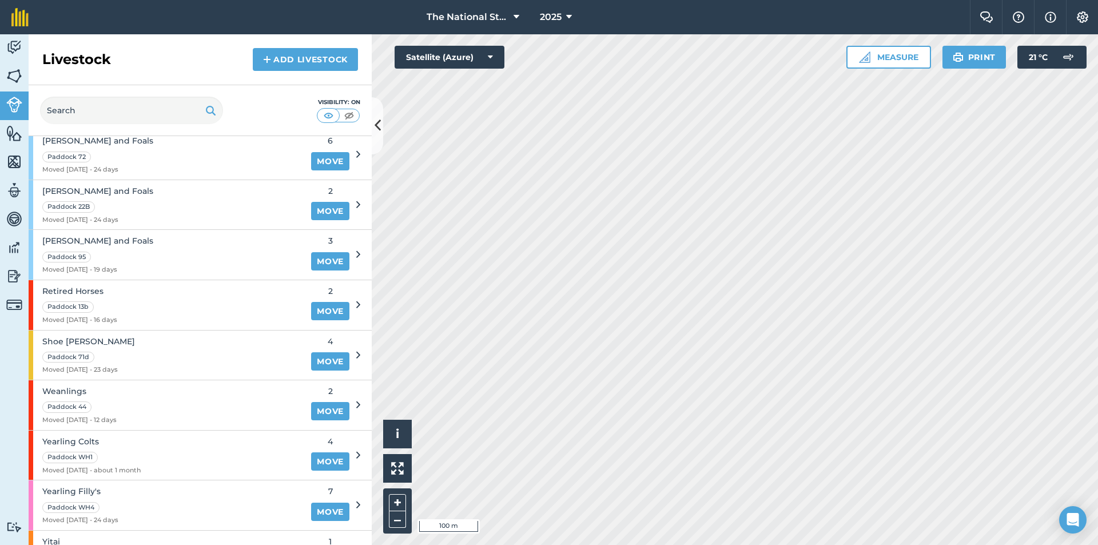
scroll to position [1161, 0]
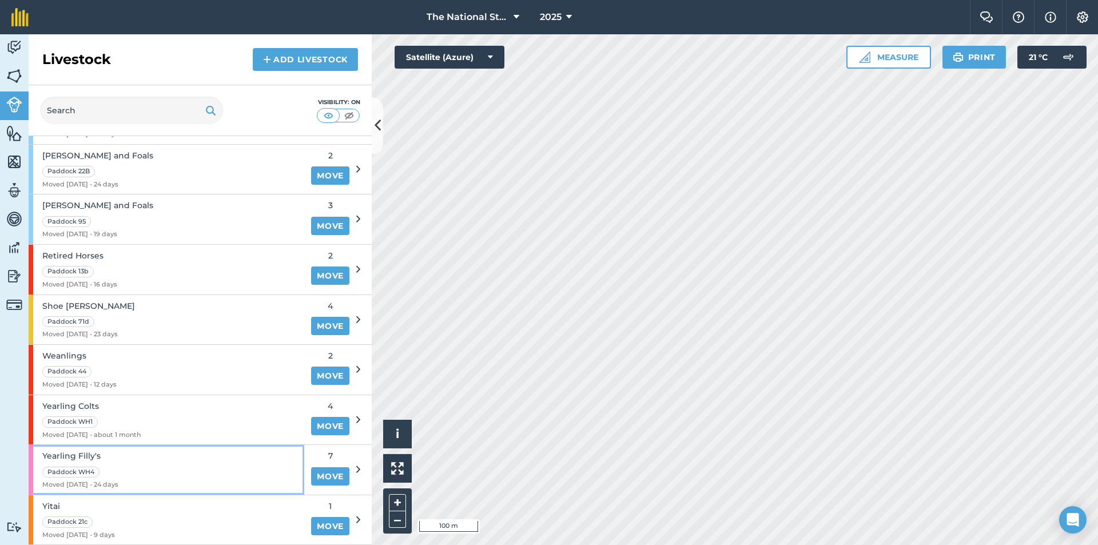
click at [179, 465] on div "Yearling Filly's Paddock WH4 Moved [DATE] - 24 days" at bounding box center [167, 470] width 276 height 50
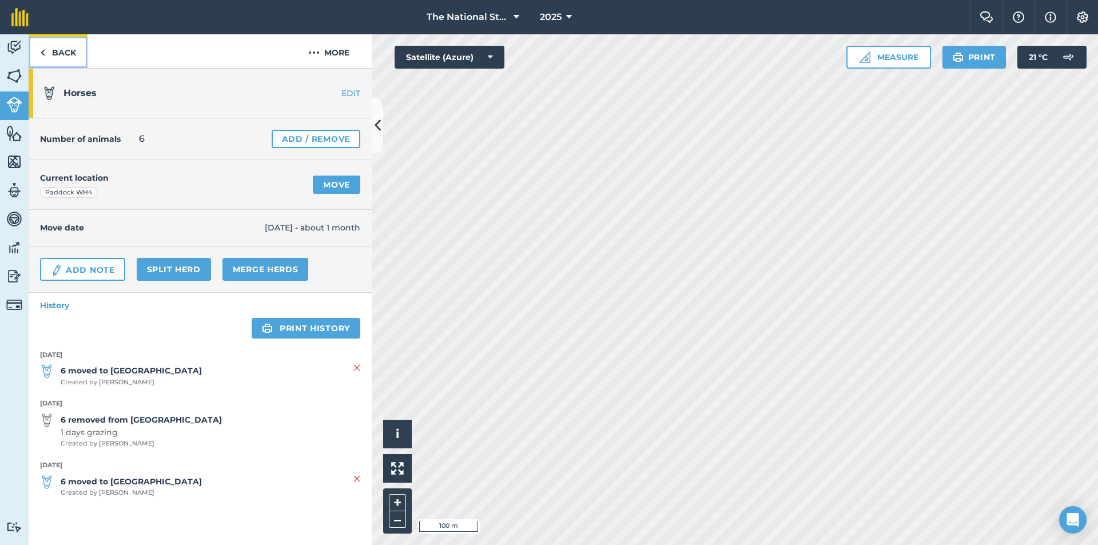
click at [62, 51] on link "Back" at bounding box center [58, 51] width 59 height 34
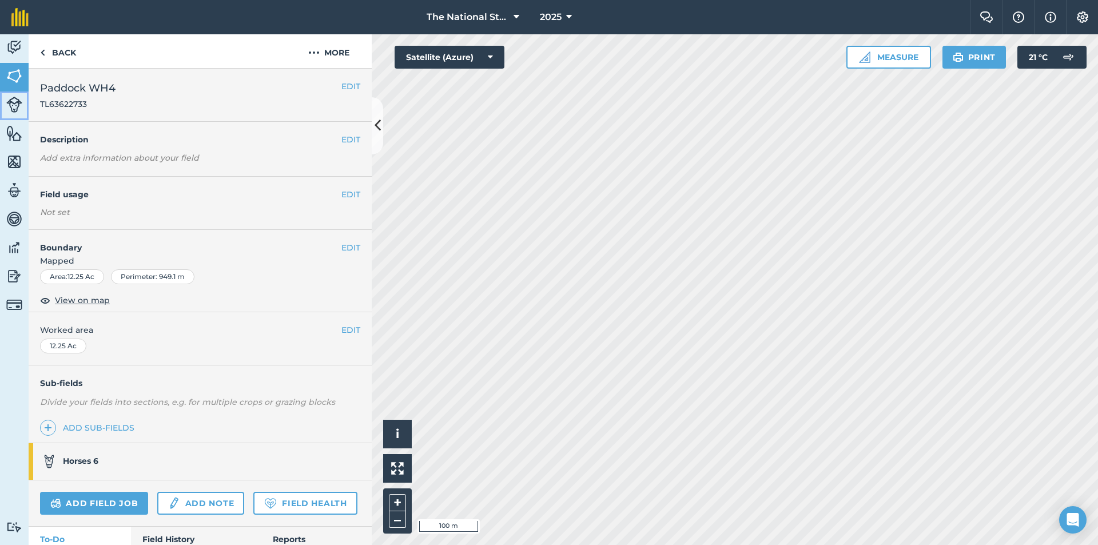
click at [1, 113] on link "Livestock" at bounding box center [14, 106] width 29 height 29
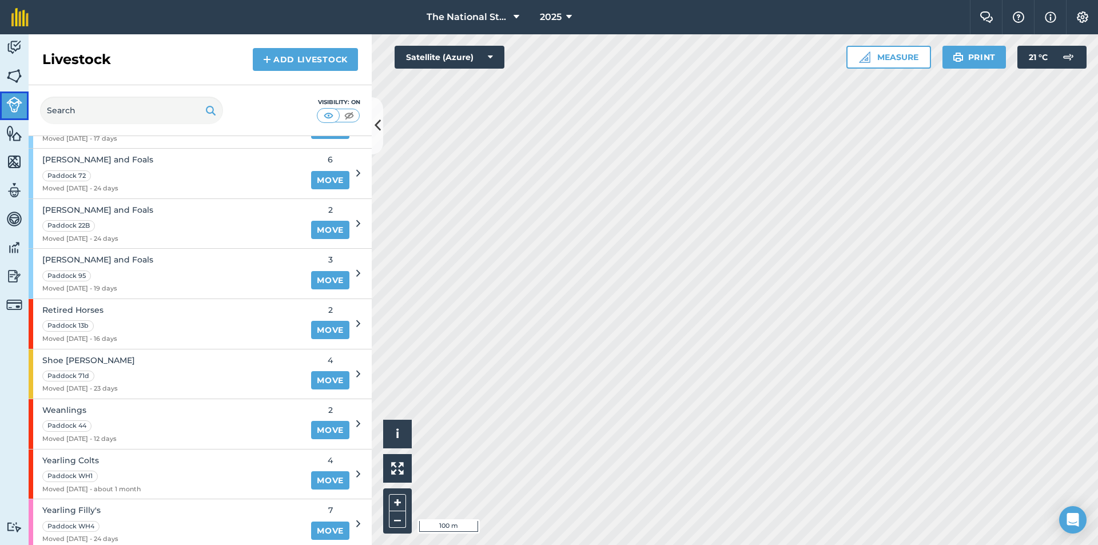
scroll to position [1161, 0]
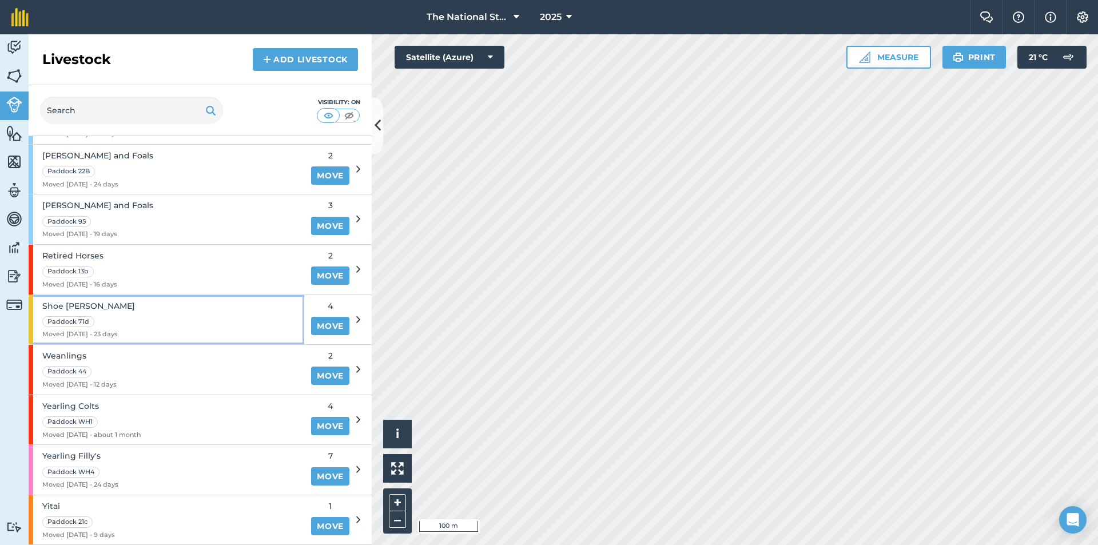
click at [149, 324] on div "Shoe [PERSON_NAME] [PERSON_NAME] 71d Moved [DATE] - 23 days" at bounding box center [167, 320] width 276 height 50
